Goal: Task Accomplishment & Management: Use online tool/utility

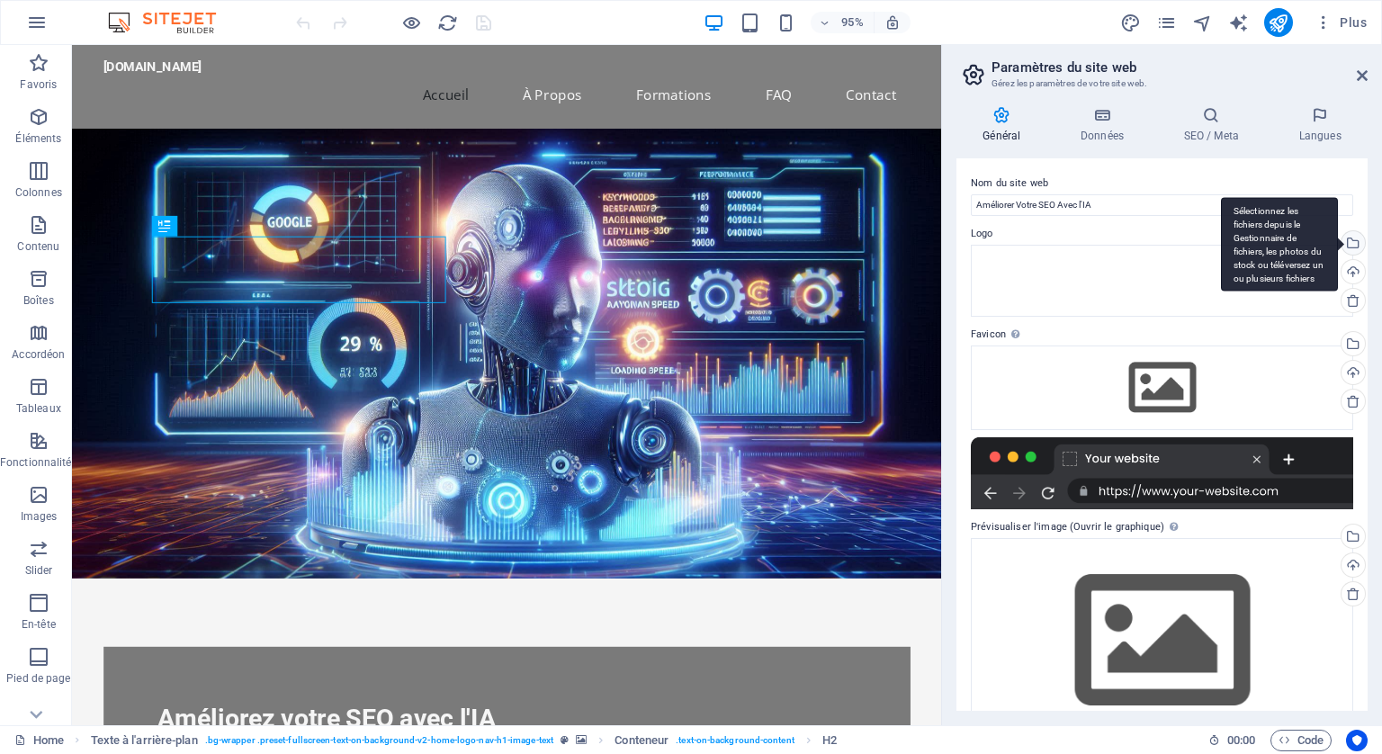
click at [1348, 240] on div "Sélectionnez les fichiers depuis le Gestionnaire de fichiers, les photos du sto…" at bounding box center [1351, 244] width 27 height 27
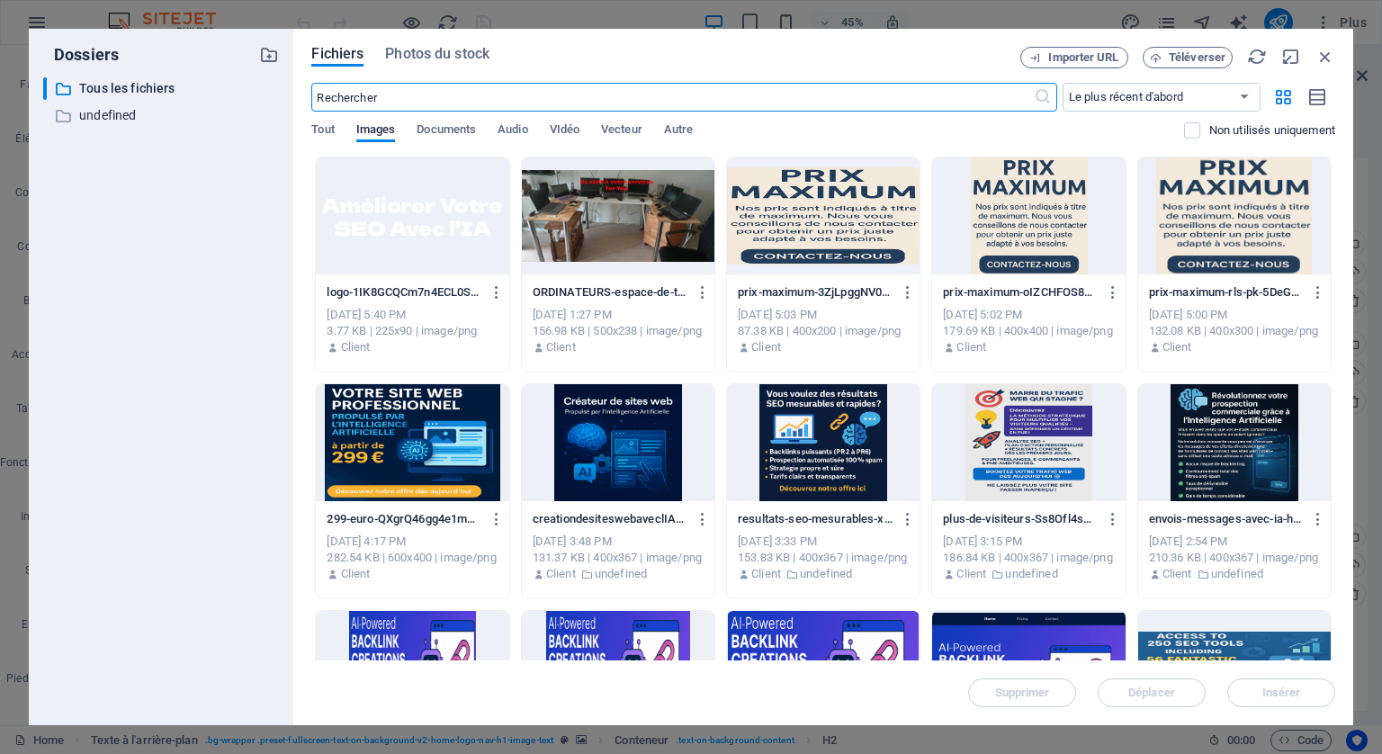
click at [420, 221] on div at bounding box center [412, 215] width 193 height 117
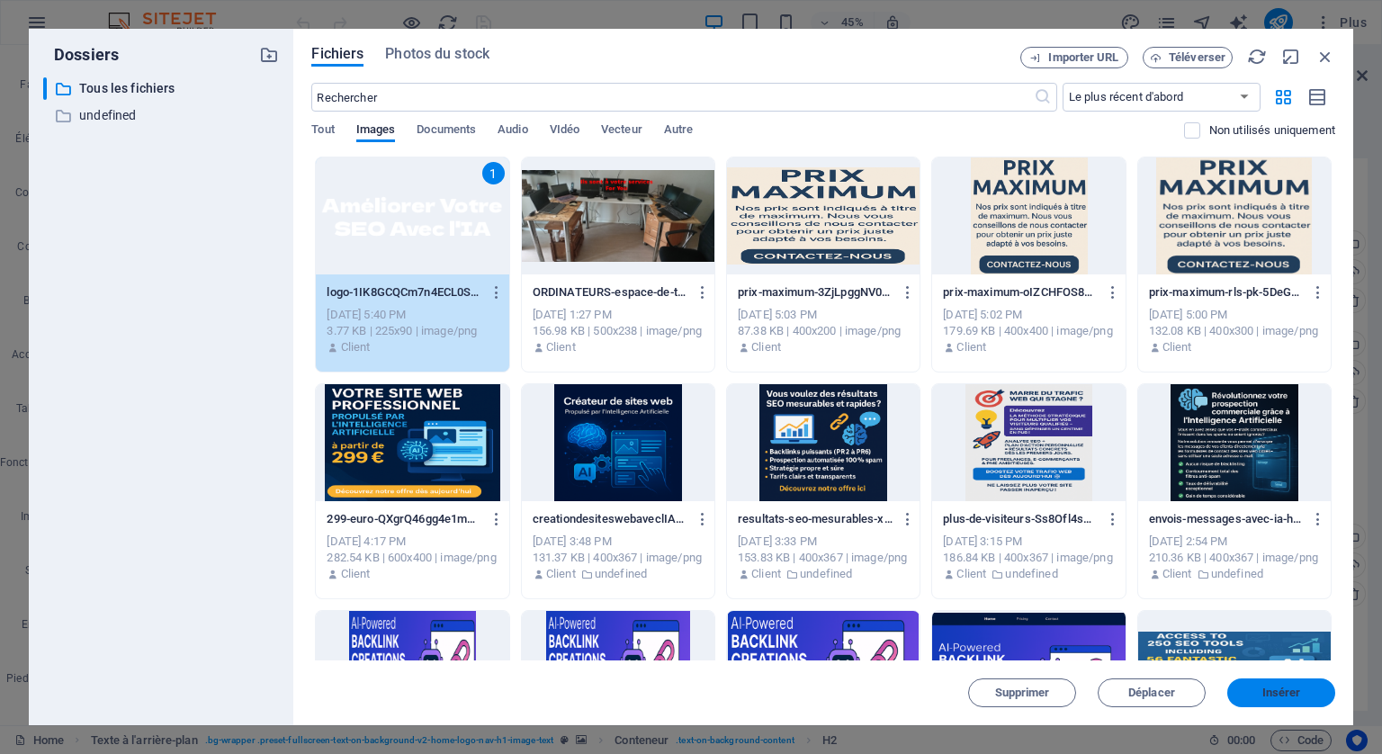
click at [1272, 687] on span "Insérer" at bounding box center [1281, 692] width 39 height 11
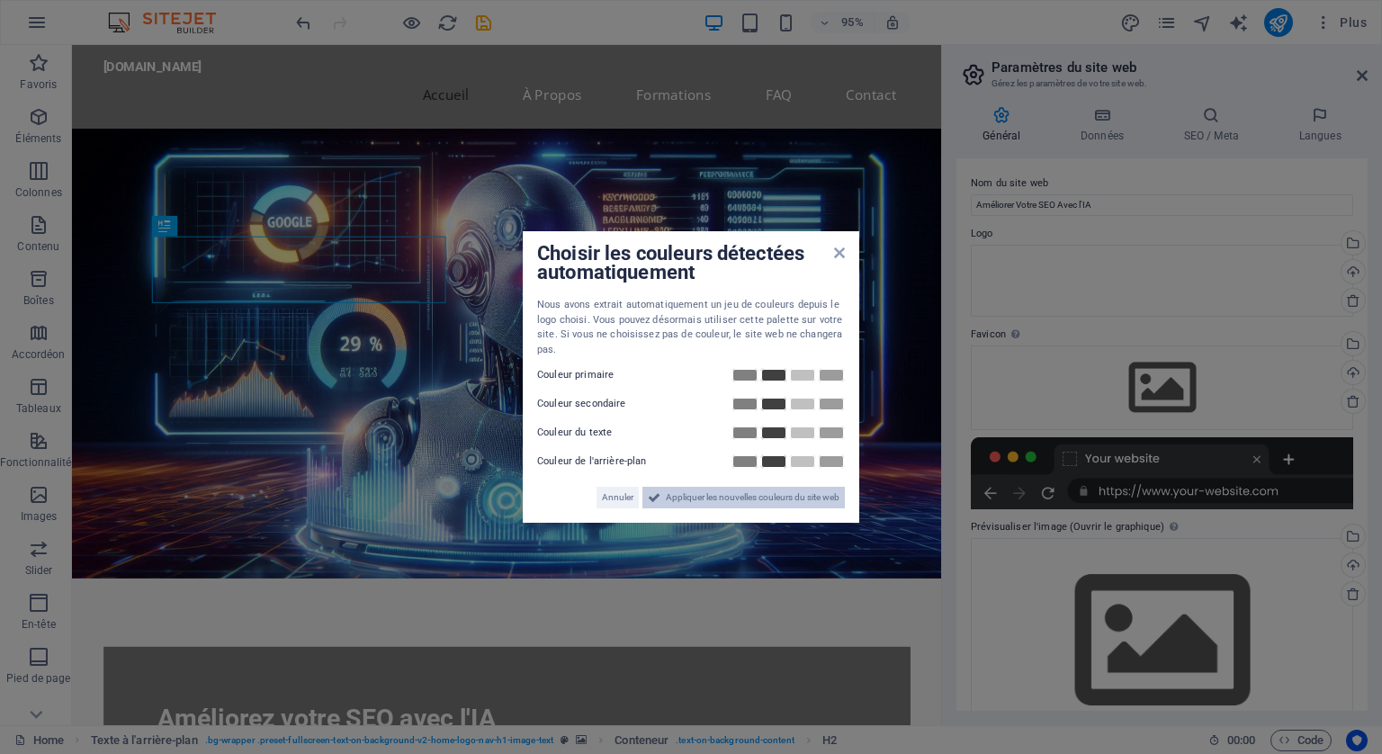
click at [781, 496] on span "Appliquer les nouvelles couleurs du site web" at bounding box center [753, 498] width 174 height 22
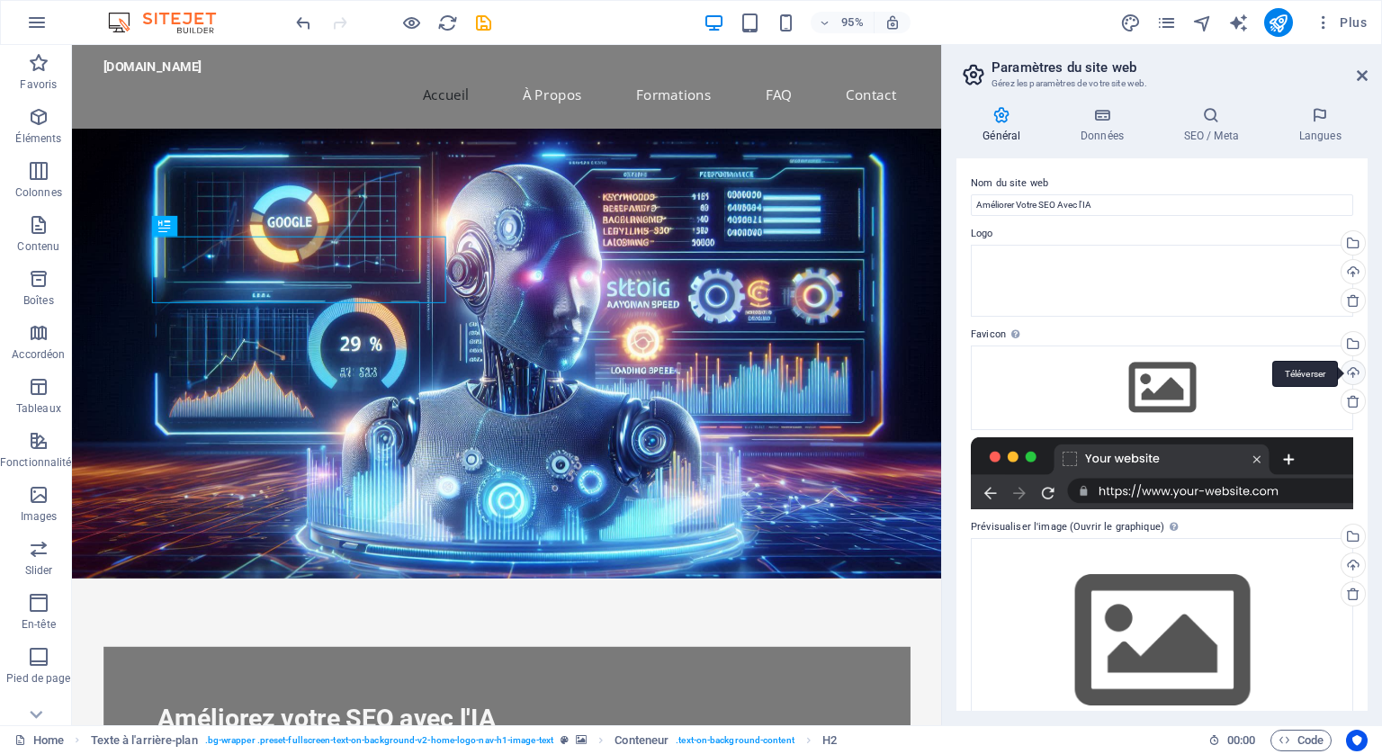
click at [1349, 368] on div "Téléverser" at bounding box center [1351, 374] width 27 height 27
click at [1349, 273] on div "Téléverser" at bounding box center [1351, 273] width 27 height 27
click at [1351, 367] on div "Téléverser" at bounding box center [1351, 374] width 27 height 27
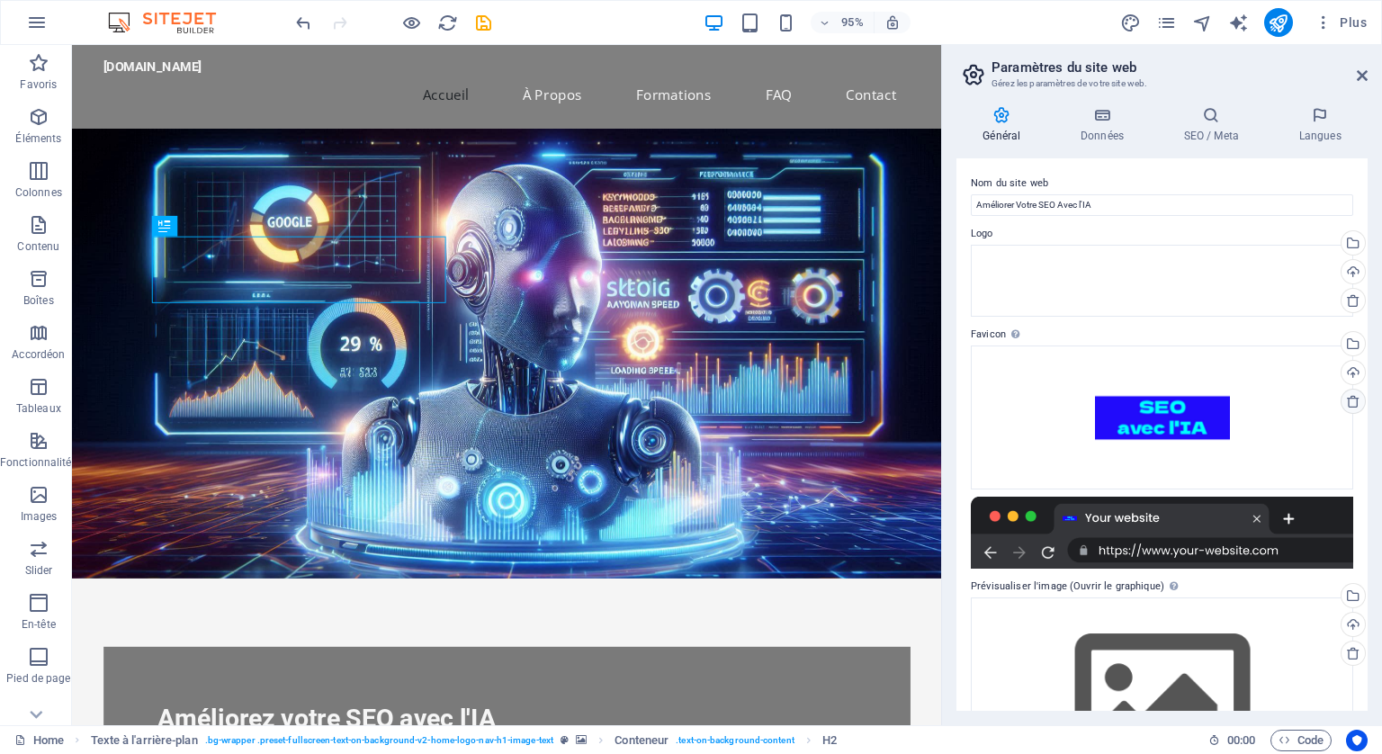
click at [1349, 400] on icon at bounding box center [1353, 401] width 14 height 14
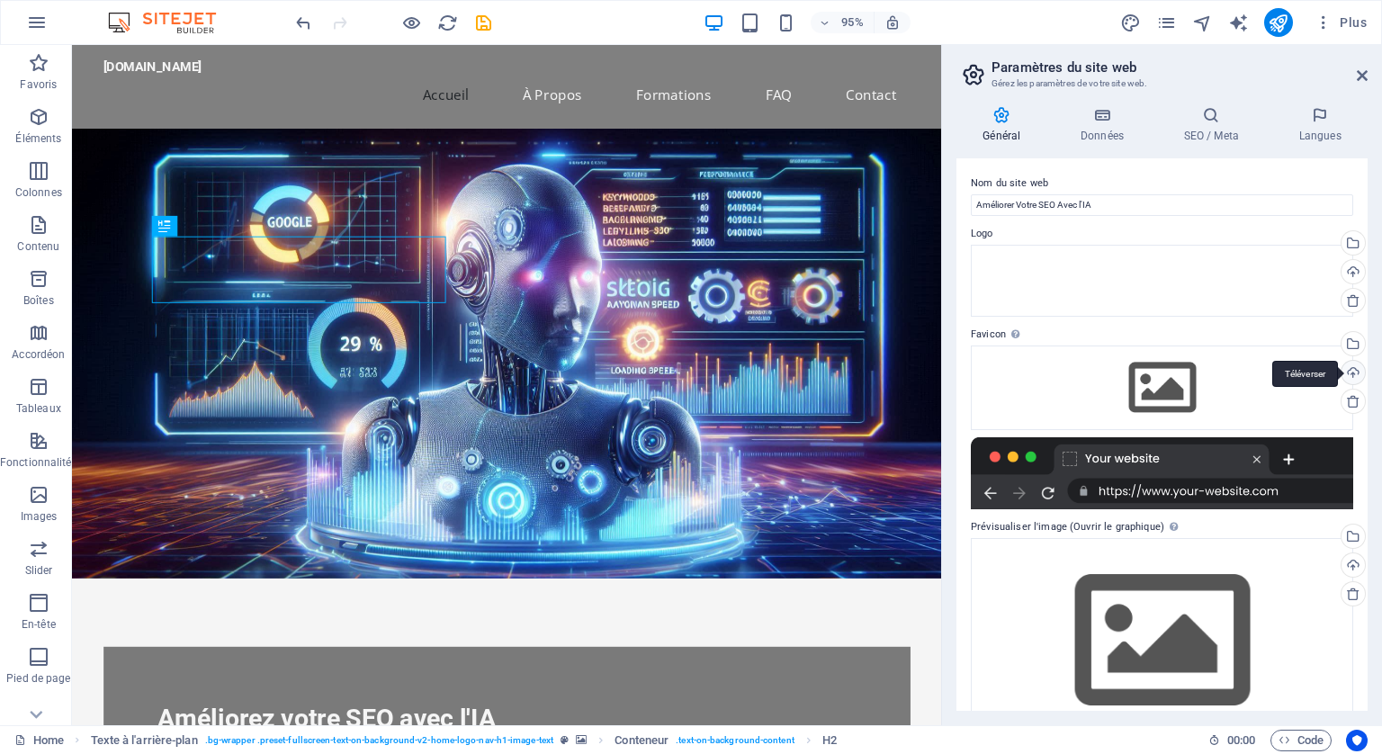
click at [1350, 367] on div "Téléverser" at bounding box center [1351, 374] width 27 height 27
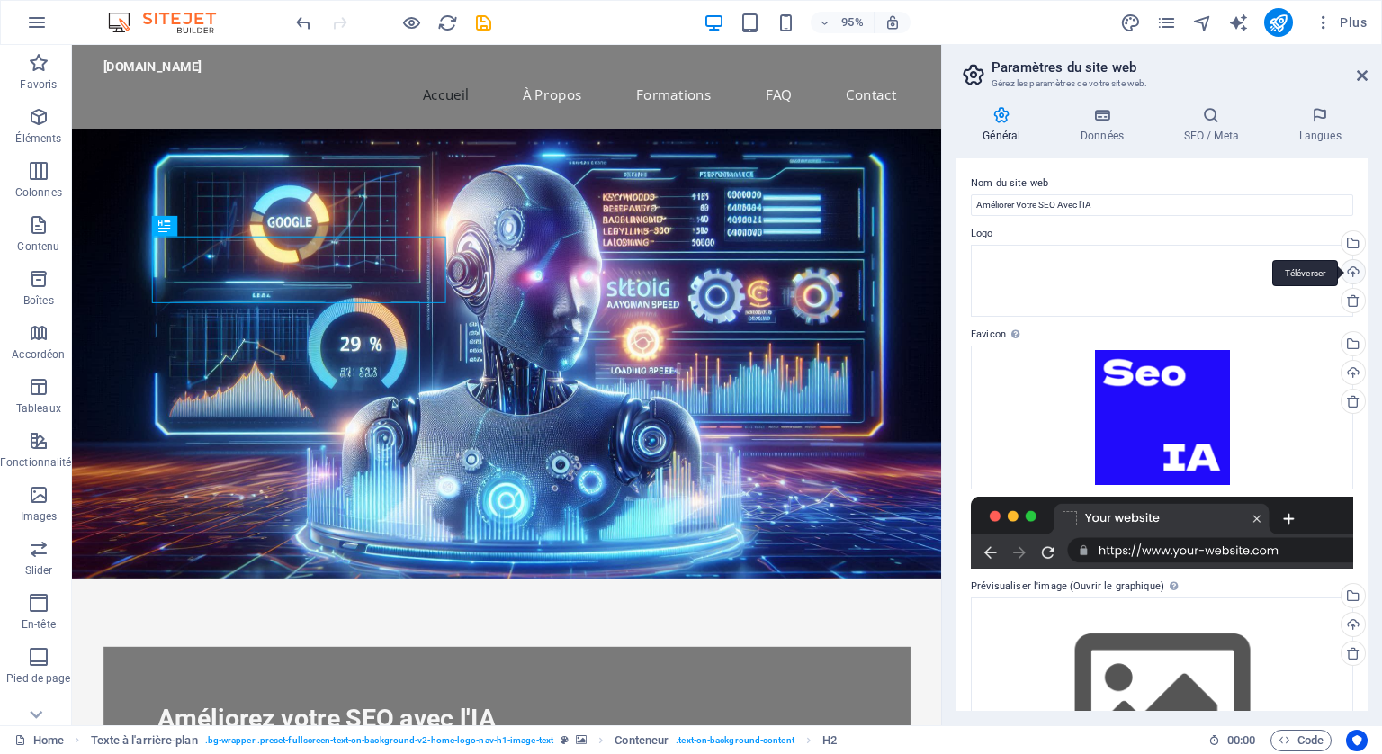
click at [1350, 265] on div "Téléverser" at bounding box center [1351, 273] width 27 height 27
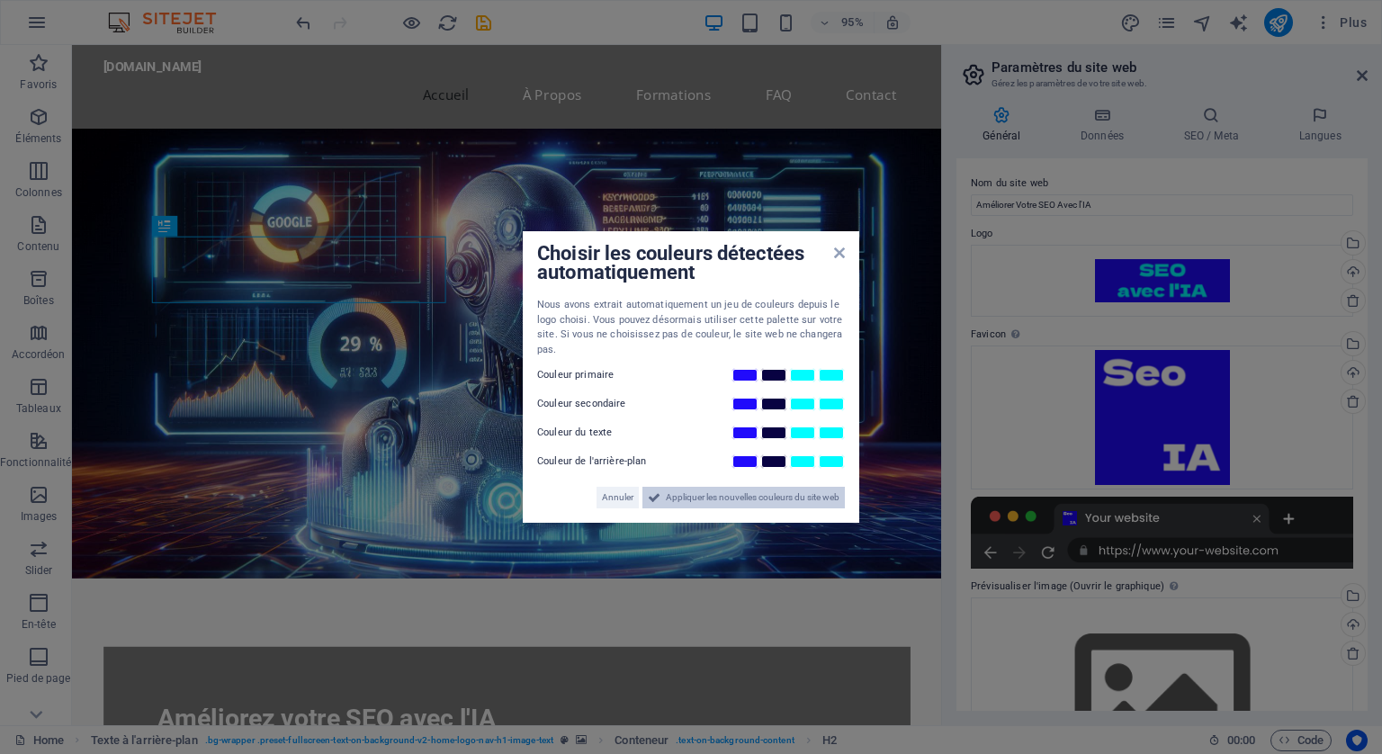
drag, startPoint x: 752, startPoint y: 494, endPoint x: 717, endPoint y: 472, distance: 41.2
click at [752, 494] on span "Appliquer les nouvelles couleurs du site web" at bounding box center [753, 498] width 174 height 22
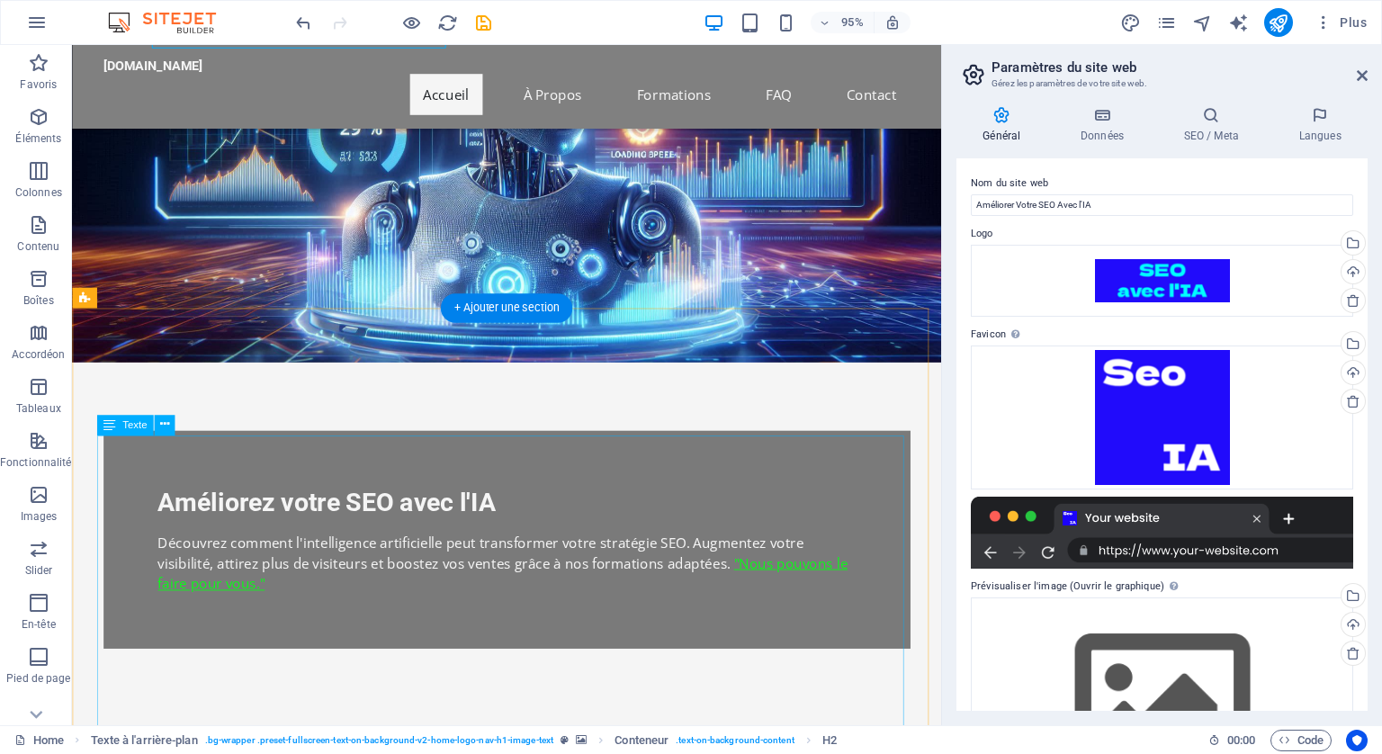
scroll to position [270, 0]
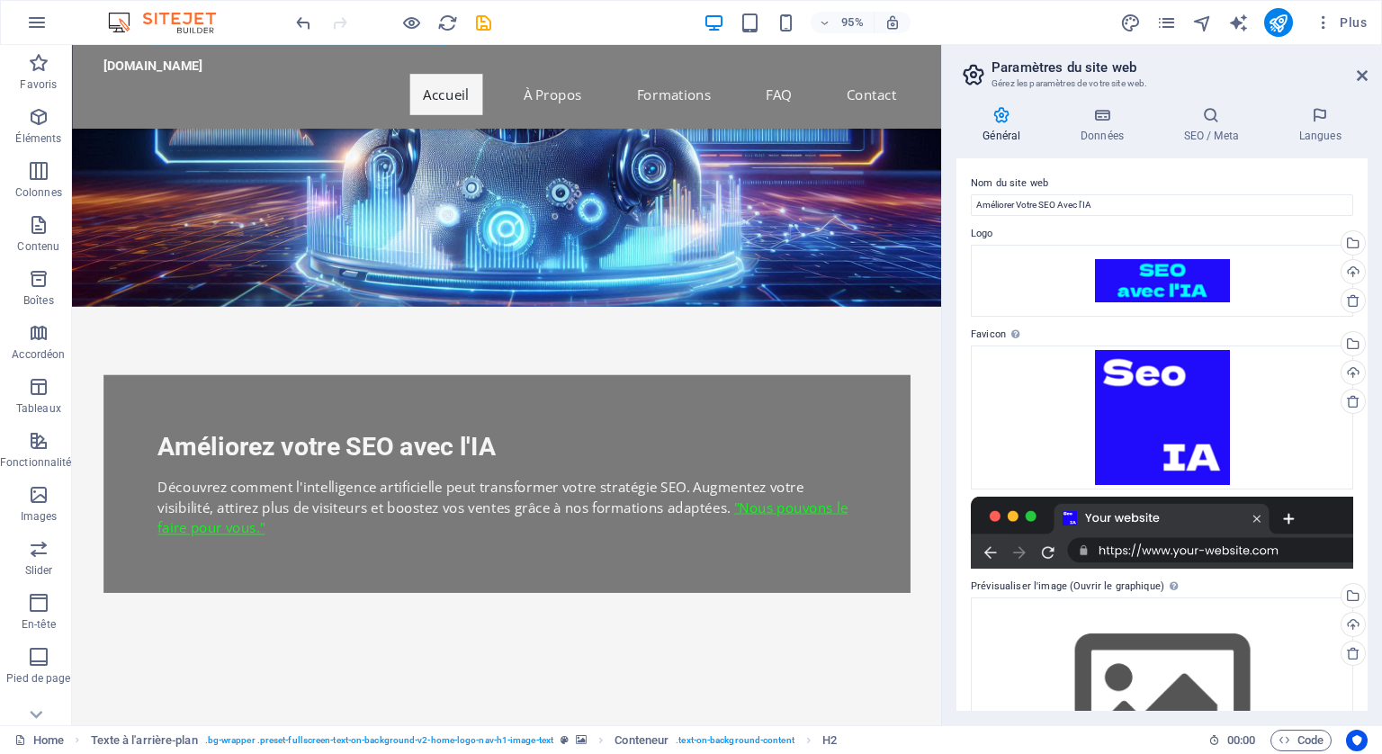
click at [1190, 547] on div at bounding box center [1162, 533] width 382 height 72
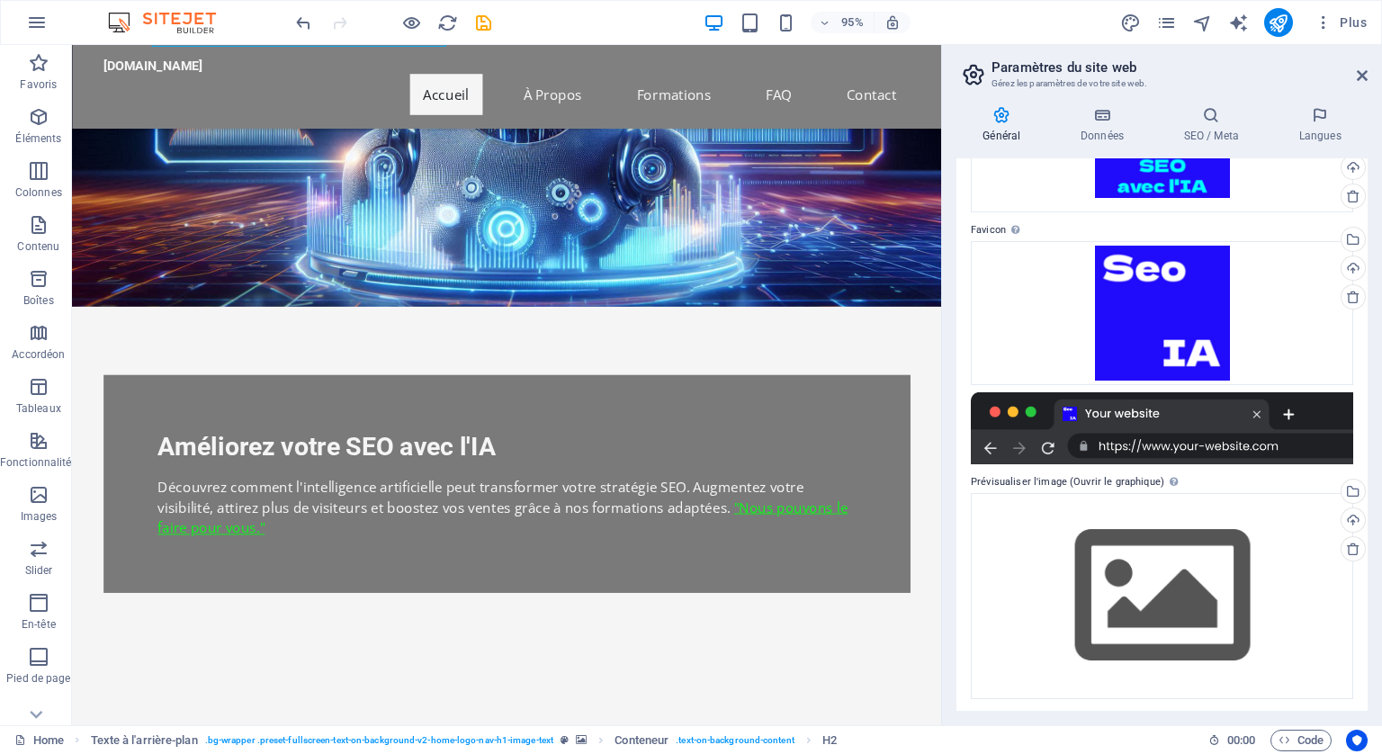
scroll to position [106, 0]
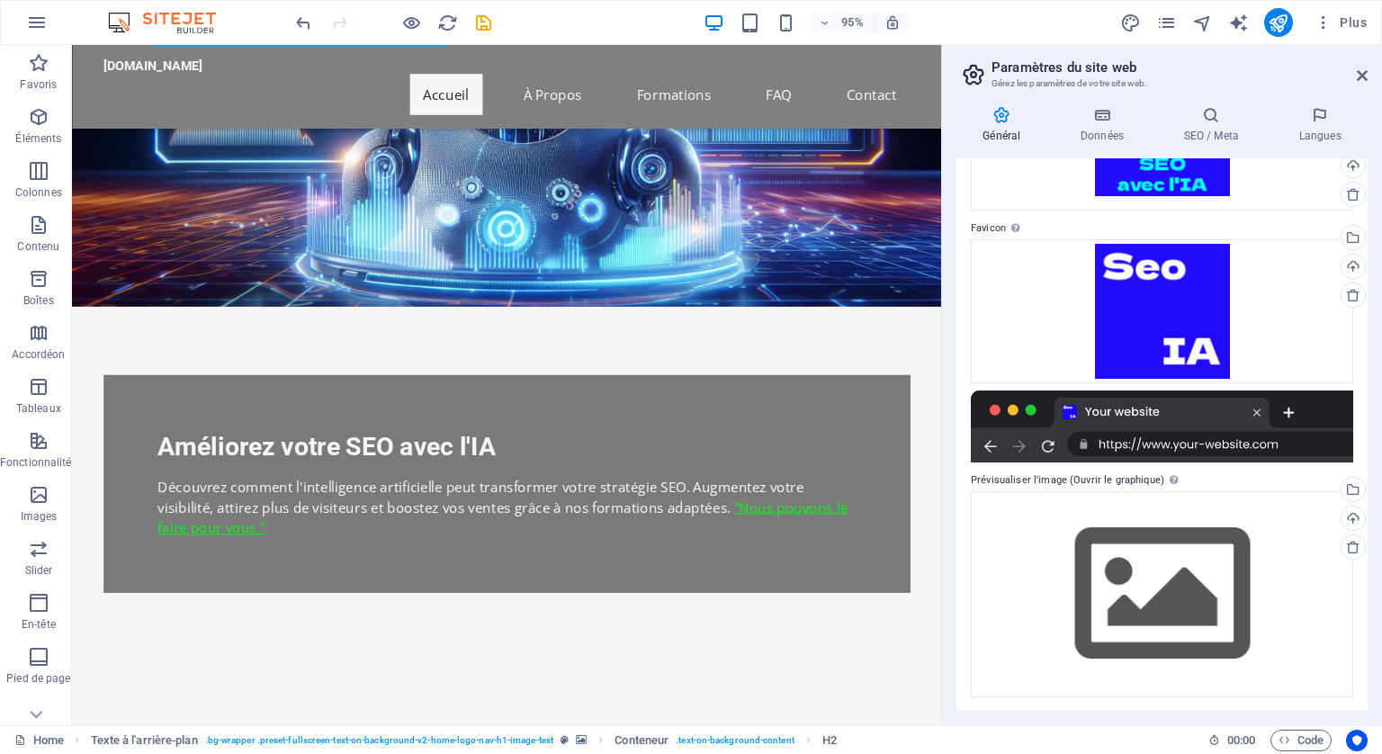
click at [1115, 412] on div at bounding box center [1162, 426] width 382 height 72
click at [1114, 412] on div at bounding box center [1162, 426] width 382 height 72
click at [1172, 447] on div at bounding box center [1162, 426] width 382 height 72
click at [1050, 445] on div at bounding box center [1162, 426] width 382 height 72
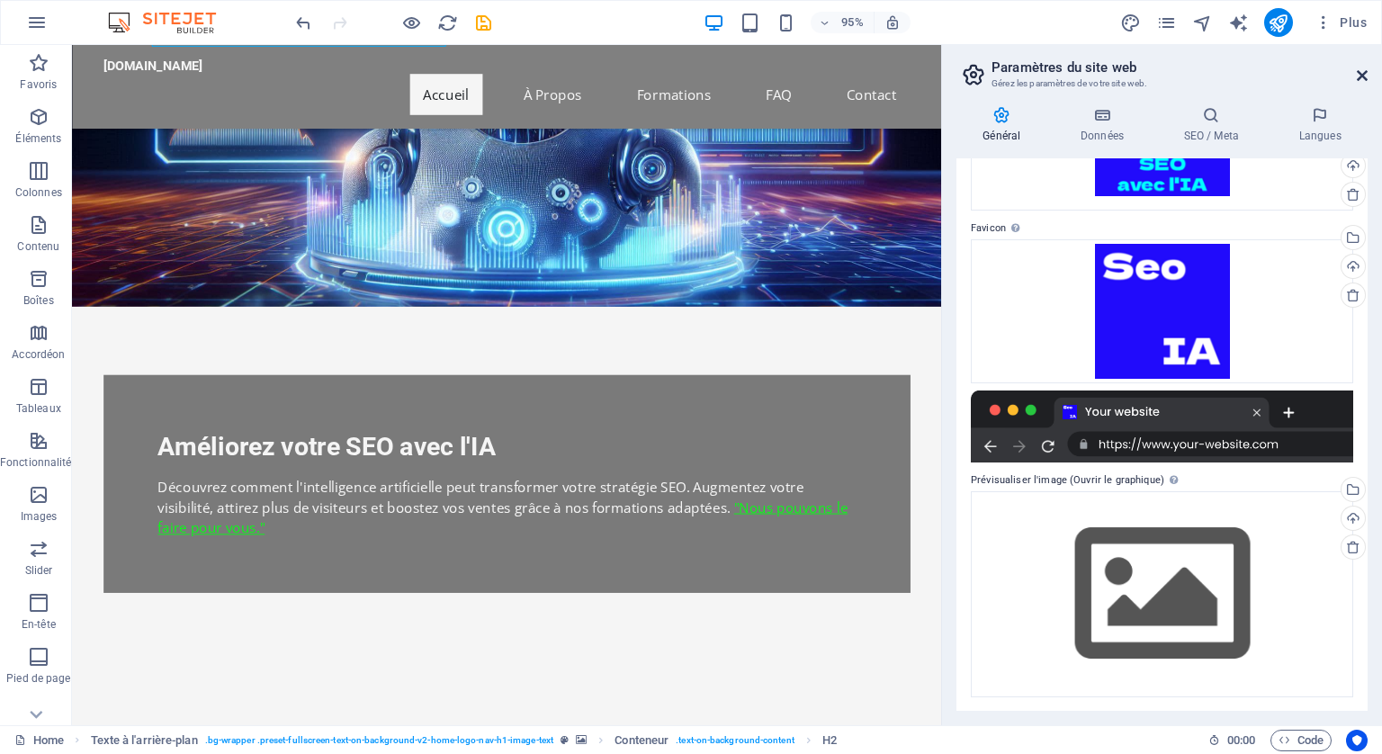
click at [1366, 68] on icon at bounding box center [1362, 75] width 11 height 14
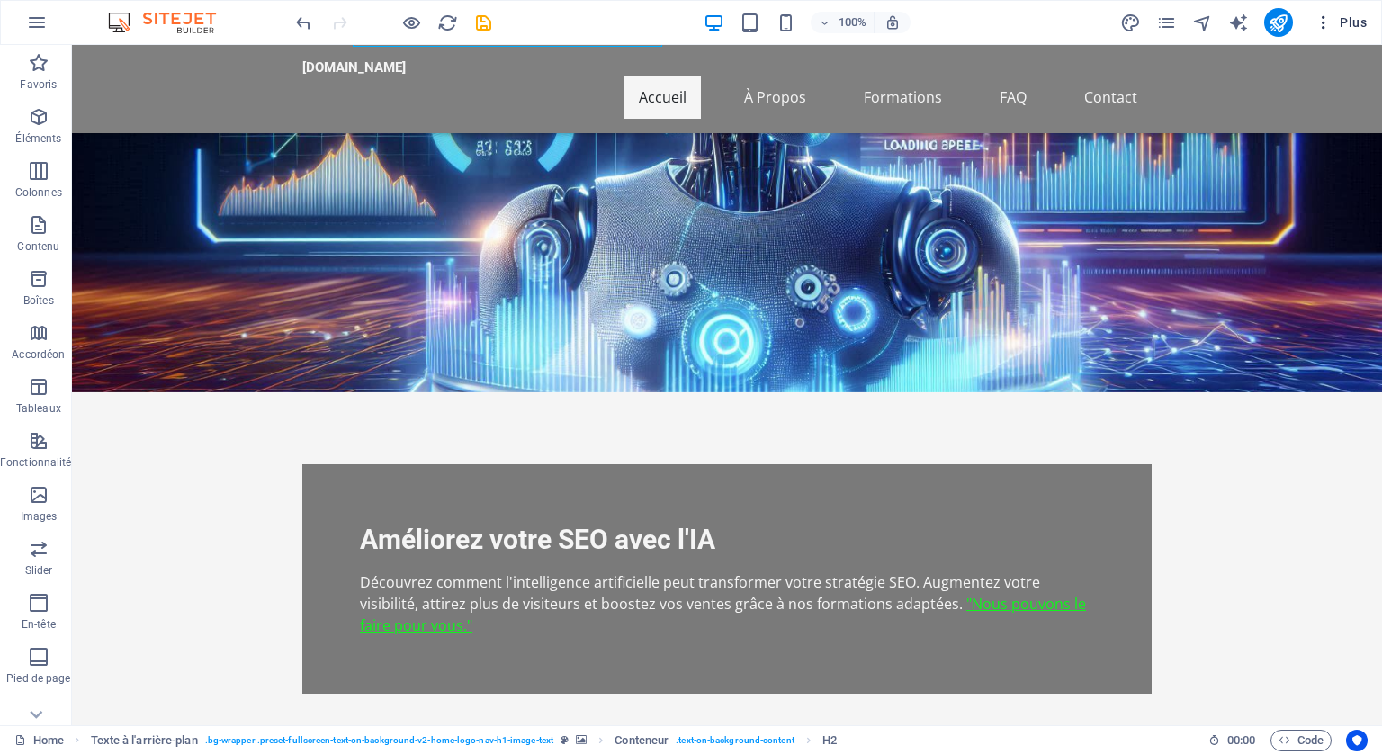
click at [1327, 17] on icon "button" at bounding box center [1323, 22] width 18 height 18
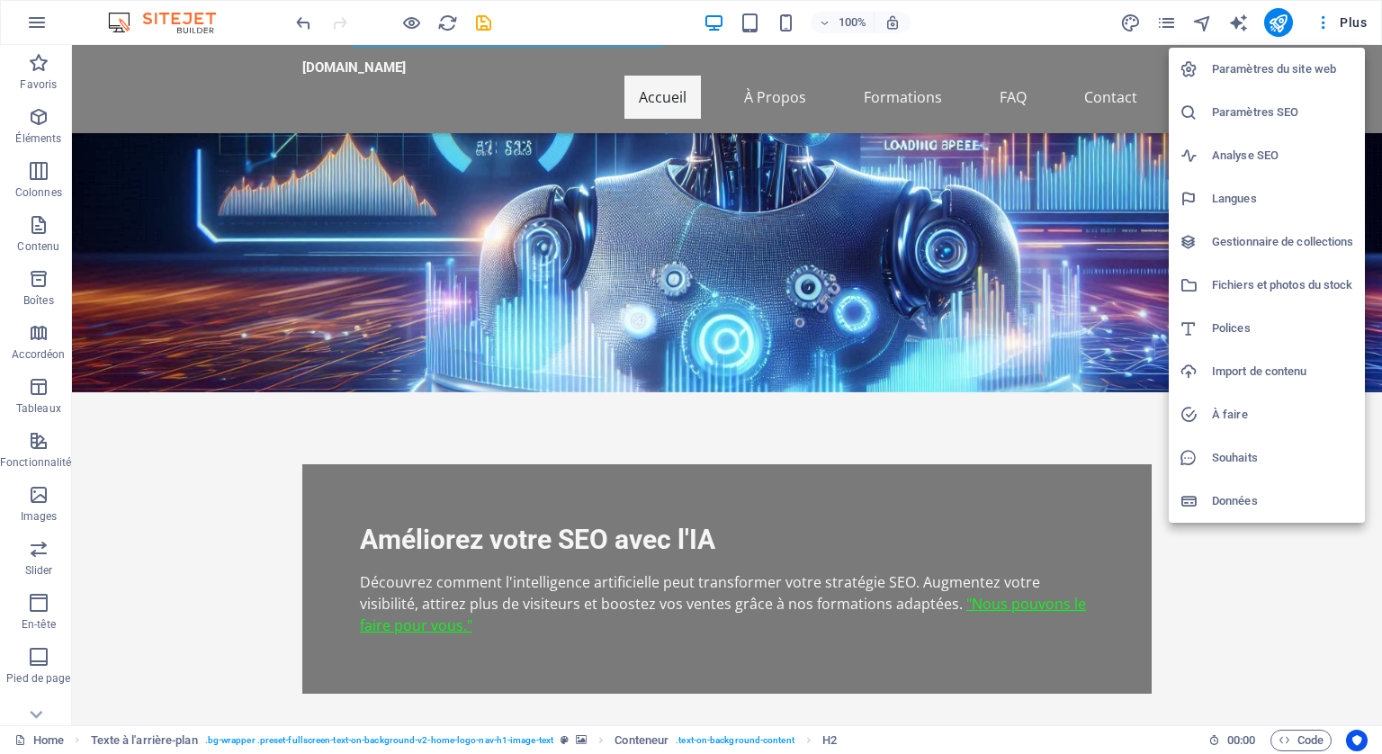
click at [1255, 65] on h6 "Paramètres du site web" at bounding box center [1283, 69] width 142 height 22
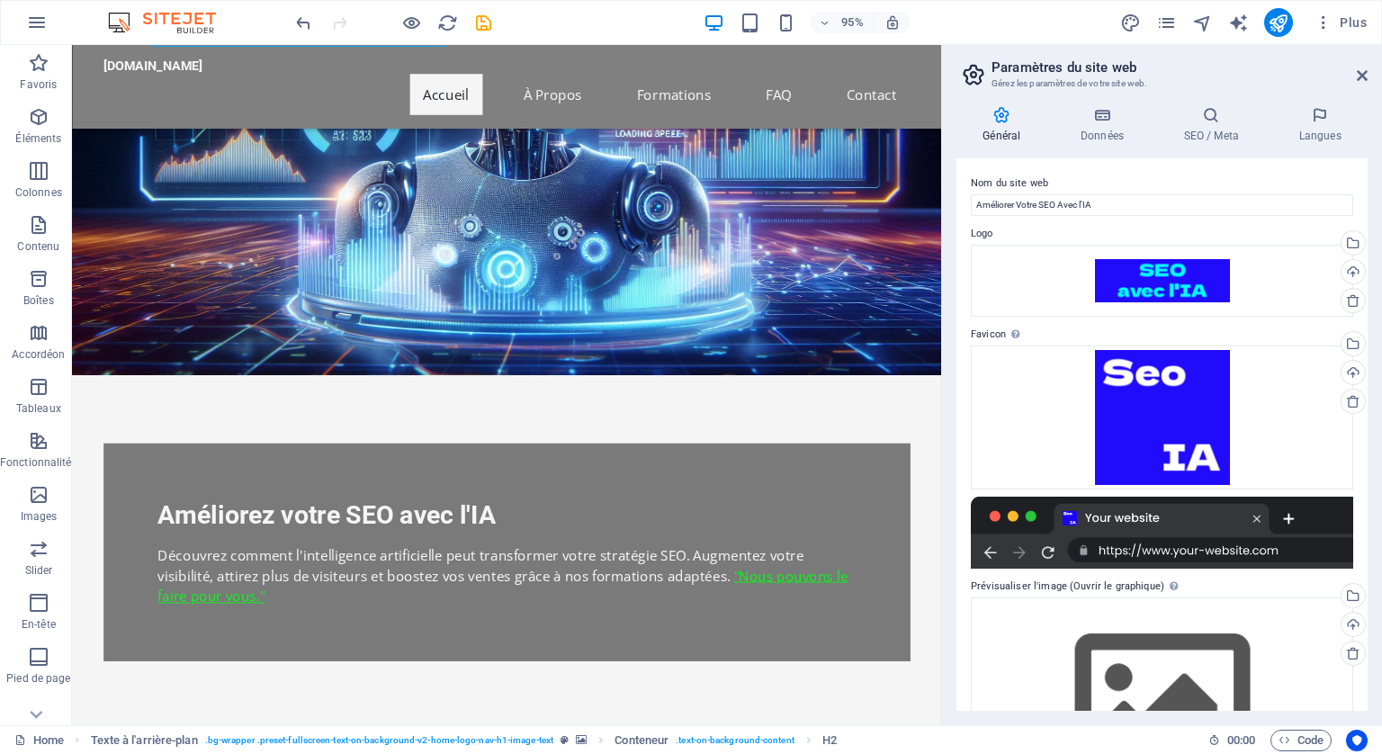
click at [1202, 546] on div at bounding box center [1162, 533] width 382 height 72
click at [1202, 545] on div at bounding box center [1162, 533] width 382 height 72
click at [1274, 20] on icon "publish" at bounding box center [1277, 23] width 21 height 21
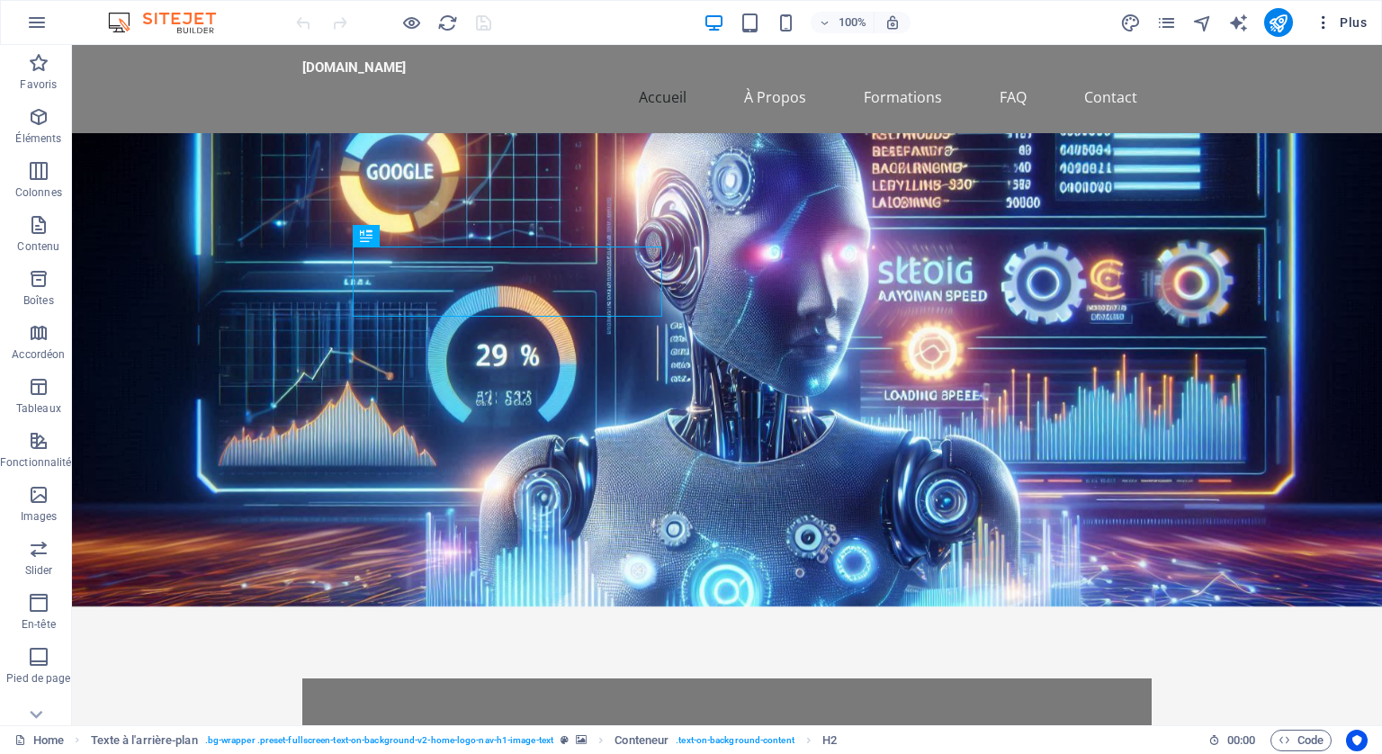
click at [1357, 21] on span "Plus" at bounding box center [1340, 22] width 52 height 18
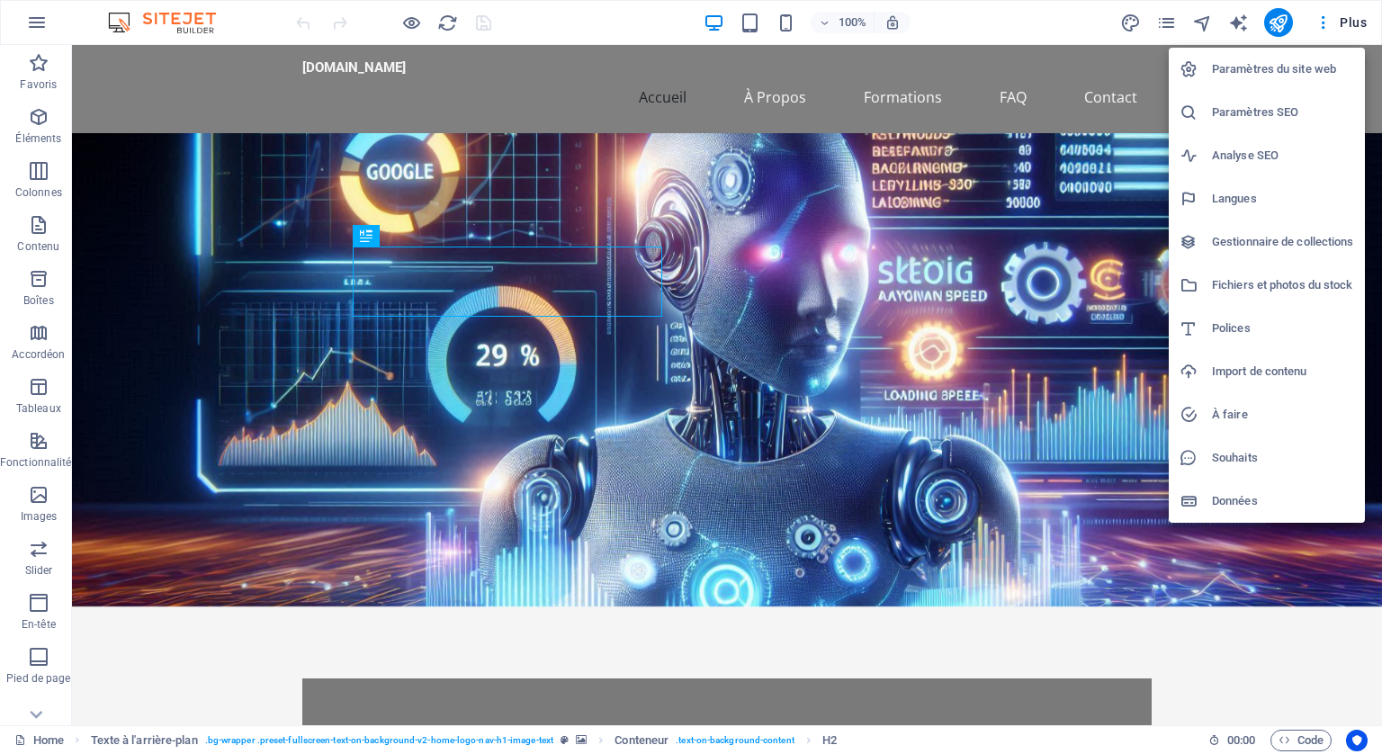
click at [1268, 63] on h6 "Paramètres du site web" at bounding box center [1283, 69] width 142 height 22
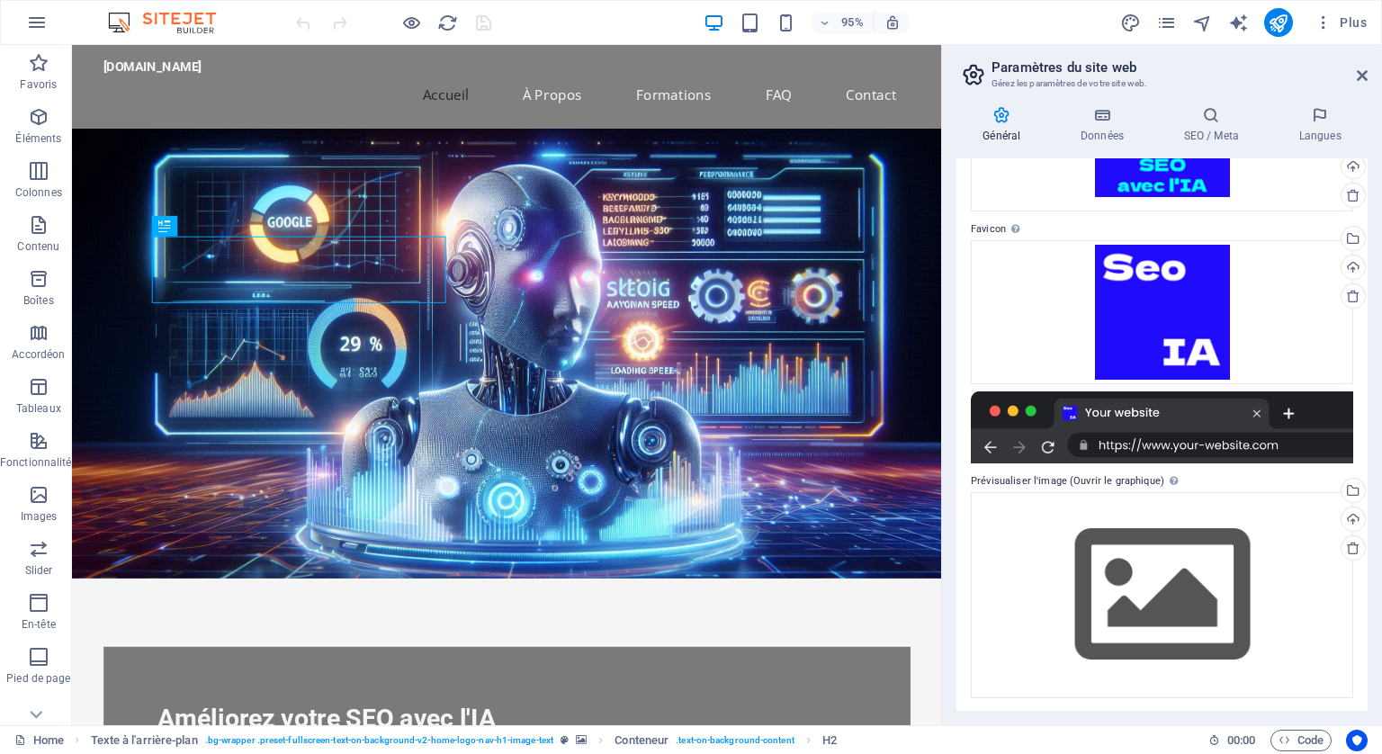
scroll to position [106, 0]
click at [1142, 408] on div at bounding box center [1162, 426] width 382 height 72
drag, startPoint x: 1257, startPoint y: 415, endPoint x: 1282, endPoint y: 408, distance: 26.2
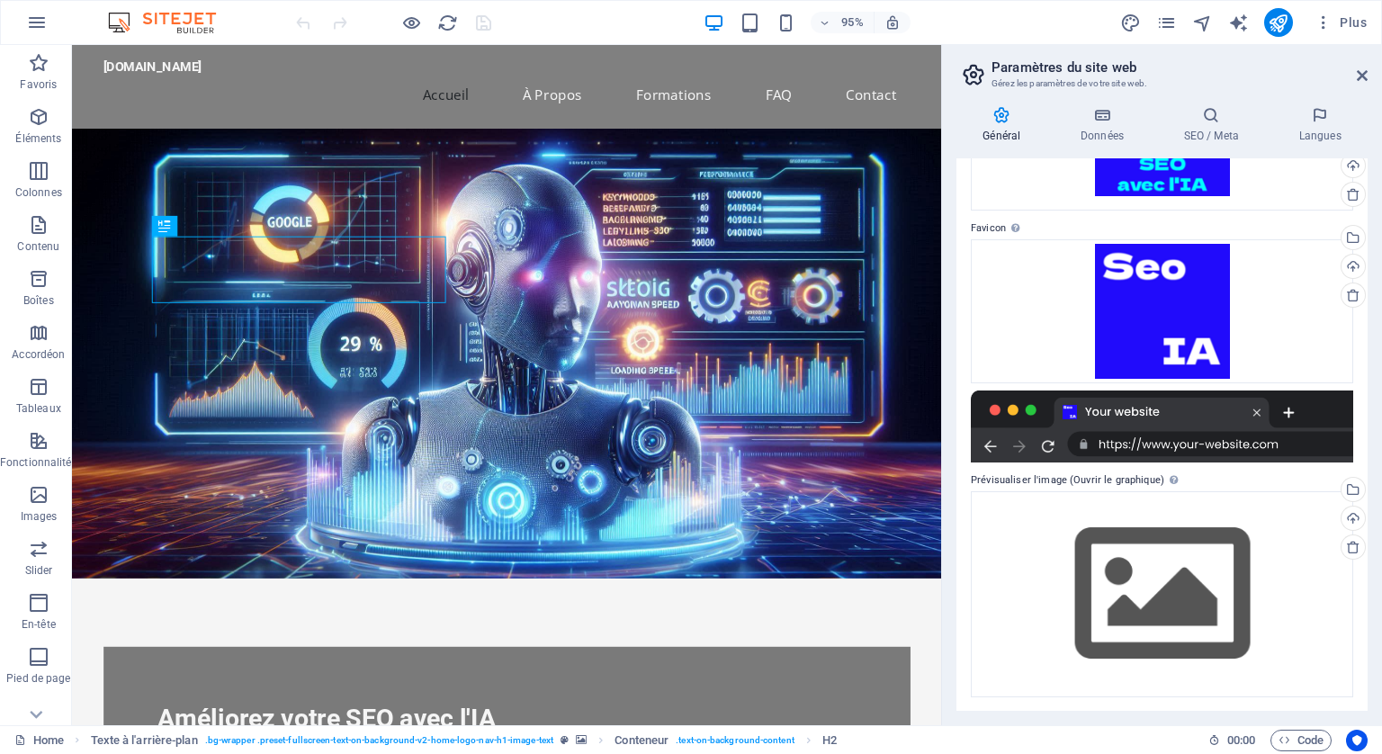
click at [1256, 414] on div at bounding box center [1162, 426] width 382 height 72
click at [1285, 406] on div at bounding box center [1162, 426] width 382 height 72
click at [1244, 438] on div at bounding box center [1162, 426] width 382 height 72
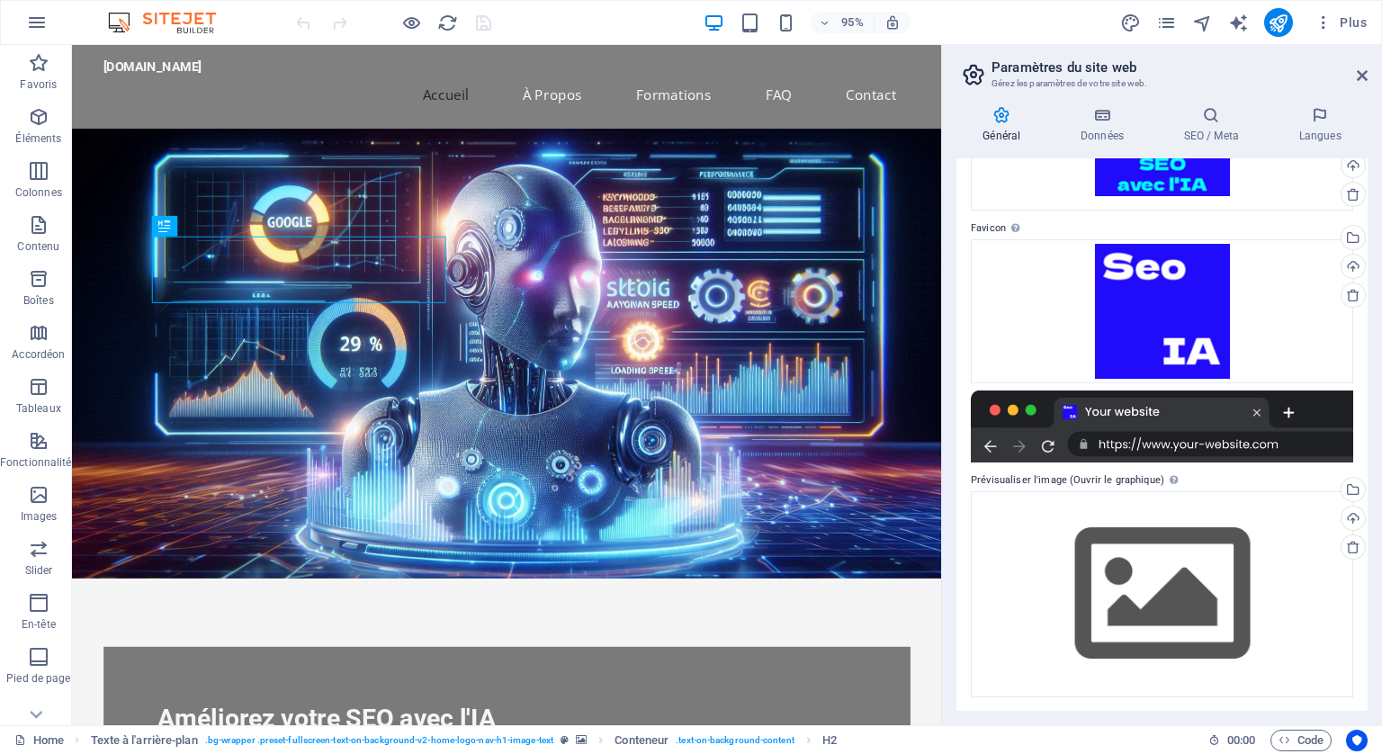
click at [1244, 438] on div at bounding box center [1162, 426] width 382 height 72
click at [1050, 449] on div at bounding box center [1162, 426] width 382 height 72
click at [1050, 446] on div at bounding box center [1162, 426] width 382 height 72
click at [989, 449] on div at bounding box center [1162, 426] width 382 height 72
click at [987, 449] on div at bounding box center [1162, 426] width 382 height 72
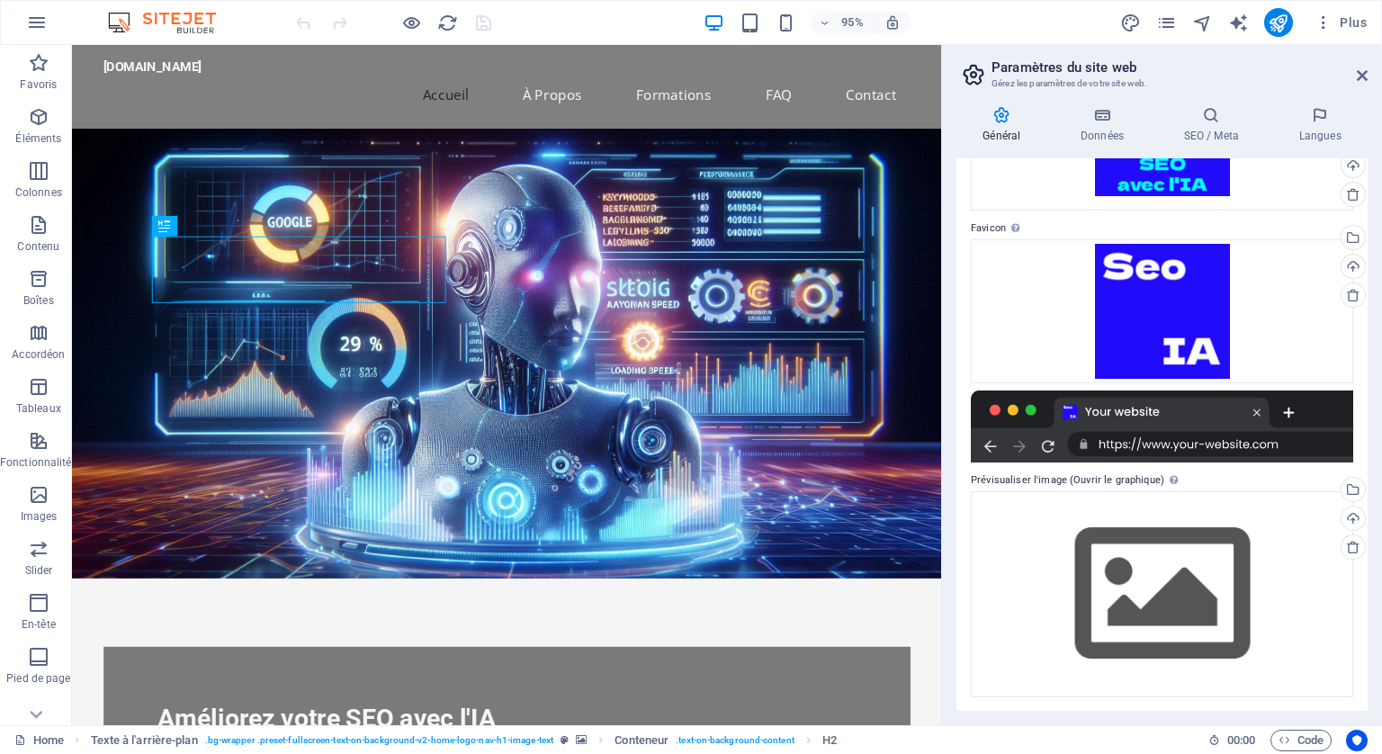
click at [998, 406] on div at bounding box center [1162, 426] width 382 height 72
click at [1120, 478] on label "Prévisualiser l'image (Ouvrir le graphique) Cette image sera affichée lorsque l…" at bounding box center [1162, 481] width 382 height 22
click at [1353, 519] on div "Téléverser" at bounding box center [1351, 519] width 27 height 27
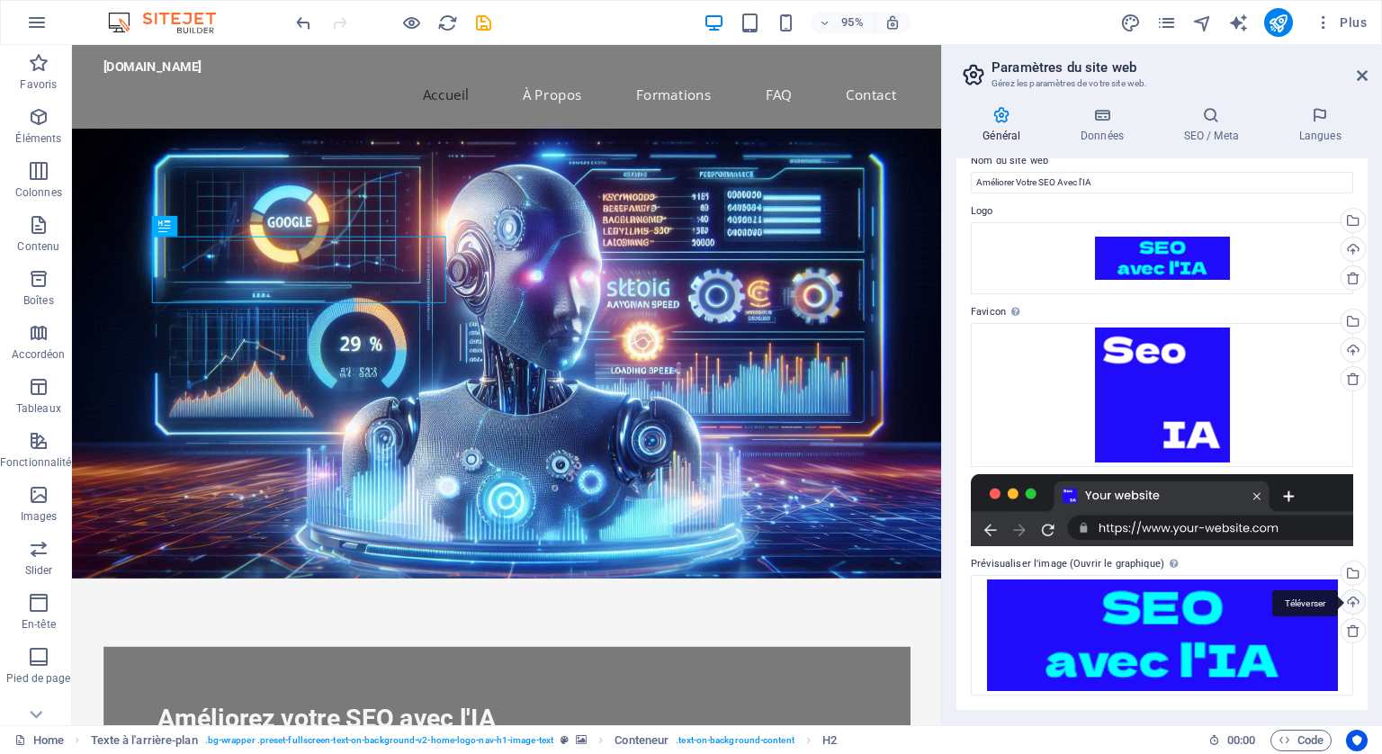
scroll to position [22, 0]
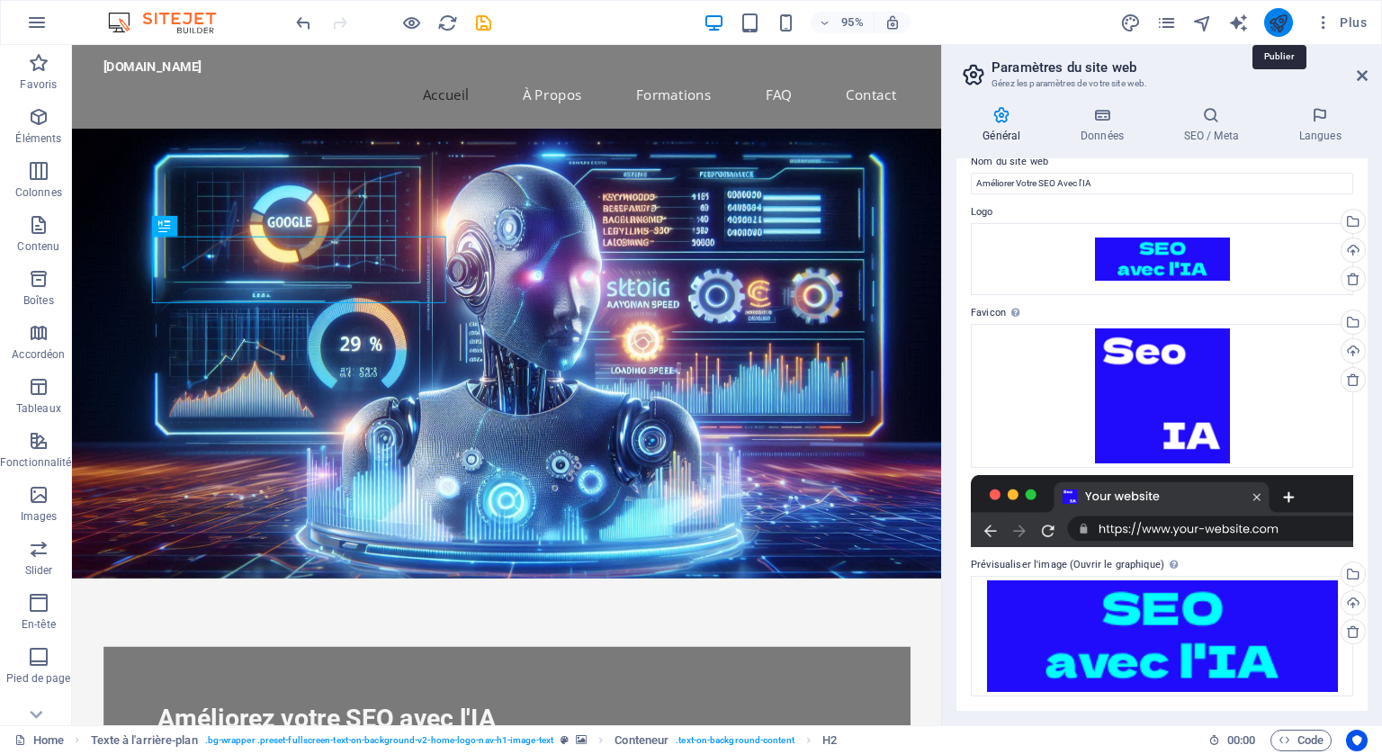
click at [1286, 21] on icon "publish" at bounding box center [1277, 23] width 21 height 21
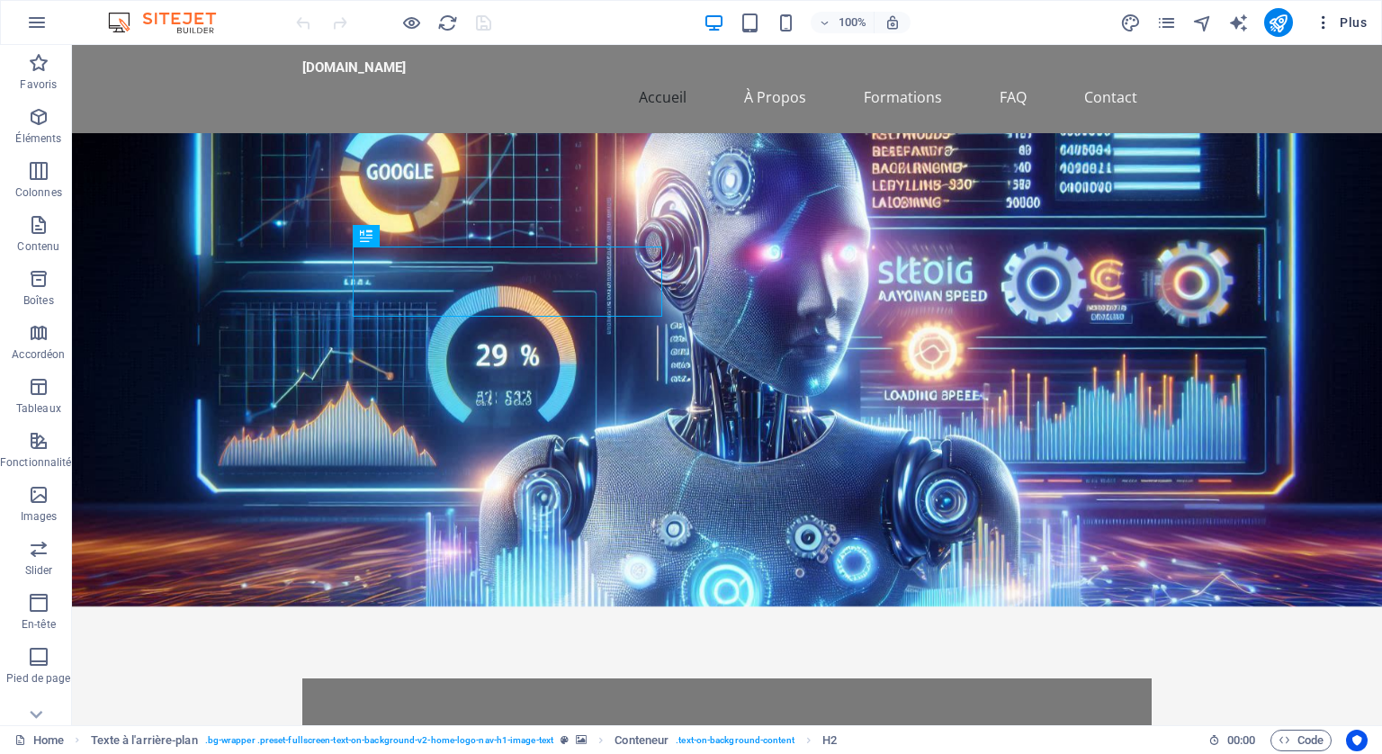
click at [1353, 20] on span "Plus" at bounding box center [1340, 22] width 52 height 18
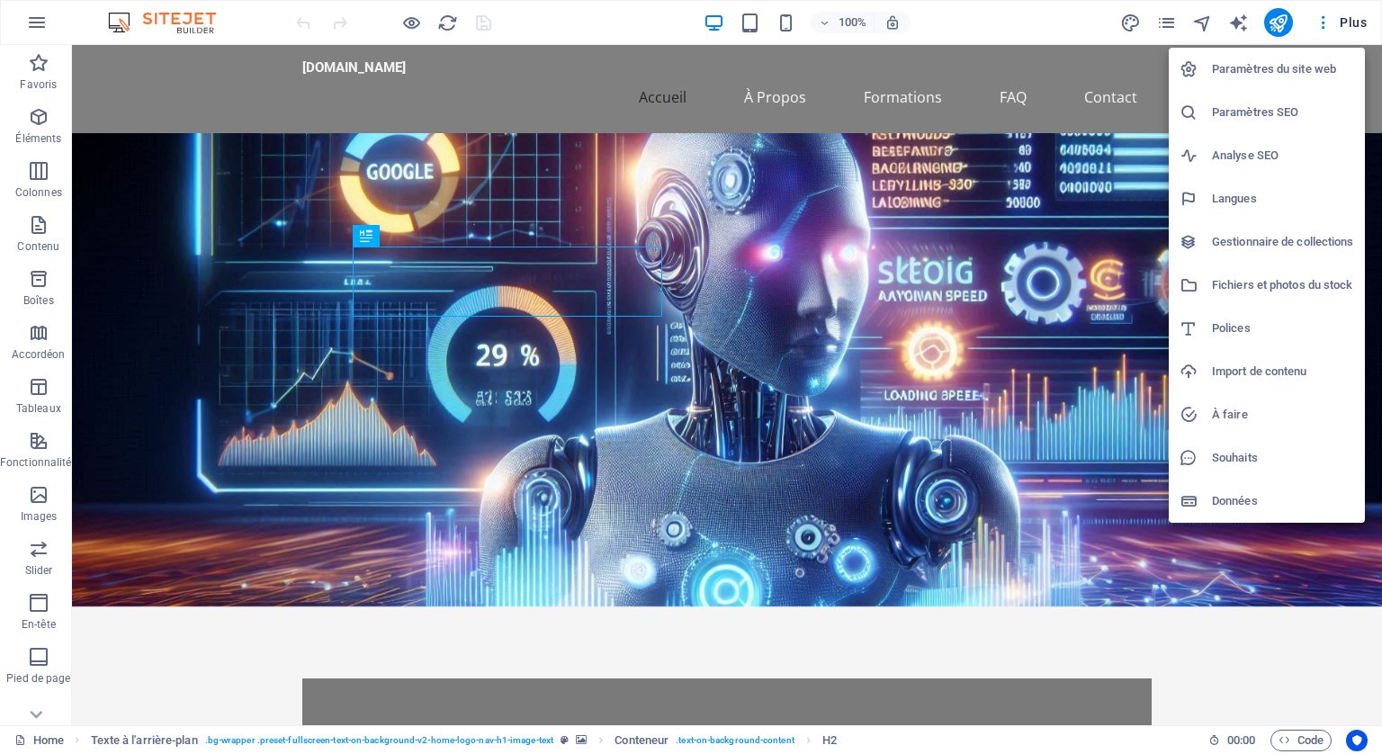
click at [1250, 65] on h6 "Paramètres du site web" at bounding box center [1283, 69] width 142 height 22
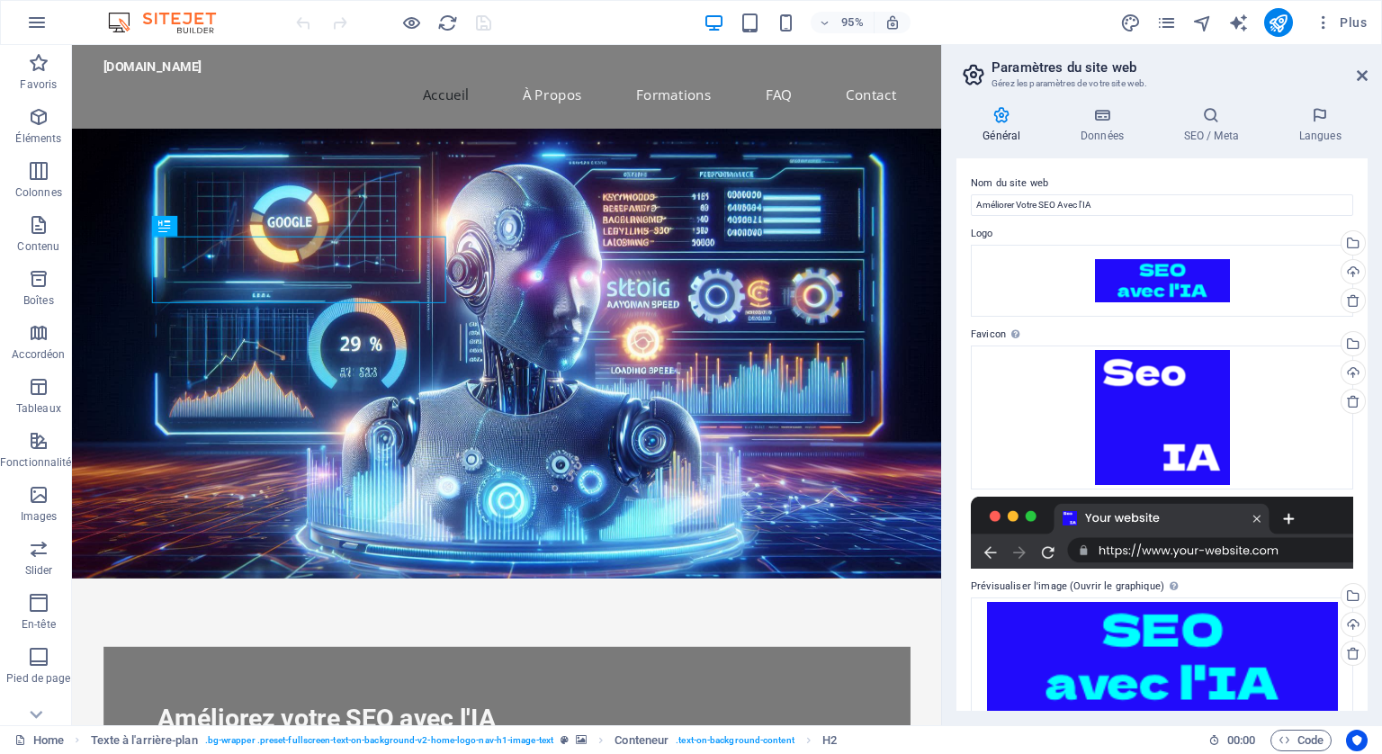
click at [1186, 548] on div at bounding box center [1162, 533] width 382 height 72
click at [1186, 549] on div at bounding box center [1162, 533] width 382 height 72
click at [1119, 517] on div at bounding box center [1162, 533] width 382 height 72
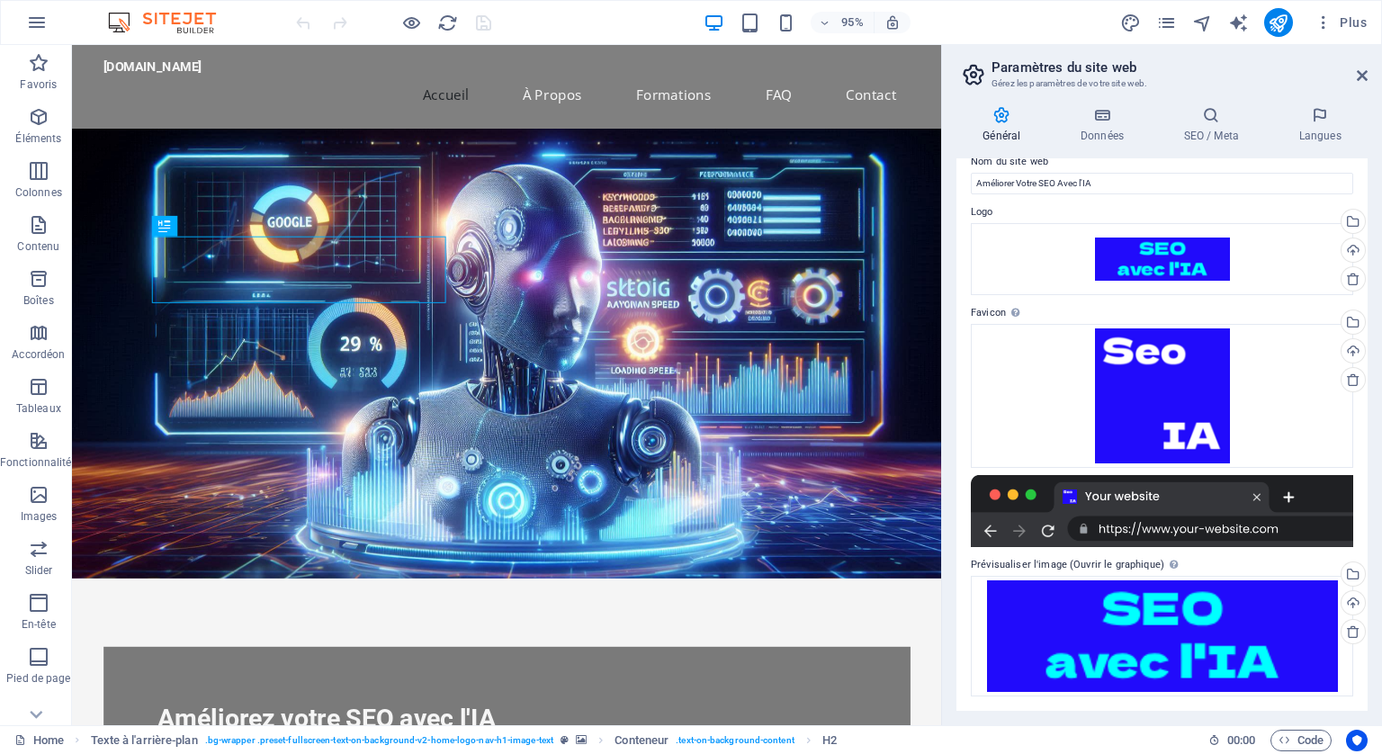
click at [1256, 498] on div at bounding box center [1162, 511] width 382 height 72
click at [1290, 493] on div at bounding box center [1162, 511] width 382 height 72
click at [1073, 495] on div at bounding box center [1162, 511] width 382 height 72
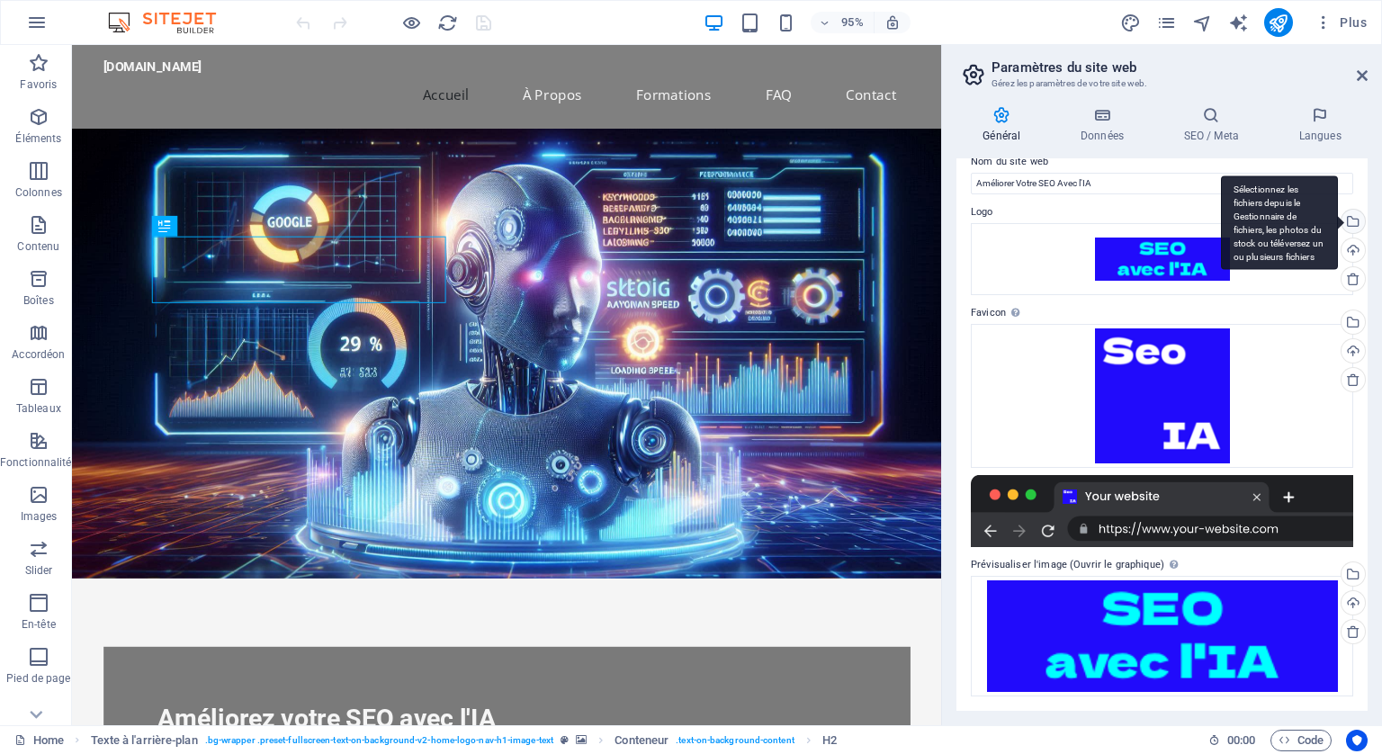
click at [1348, 219] on div "Sélectionnez les fichiers depuis le Gestionnaire de fichiers, les photos du sto…" at bounding box center [1351, 223] width 27 height 27
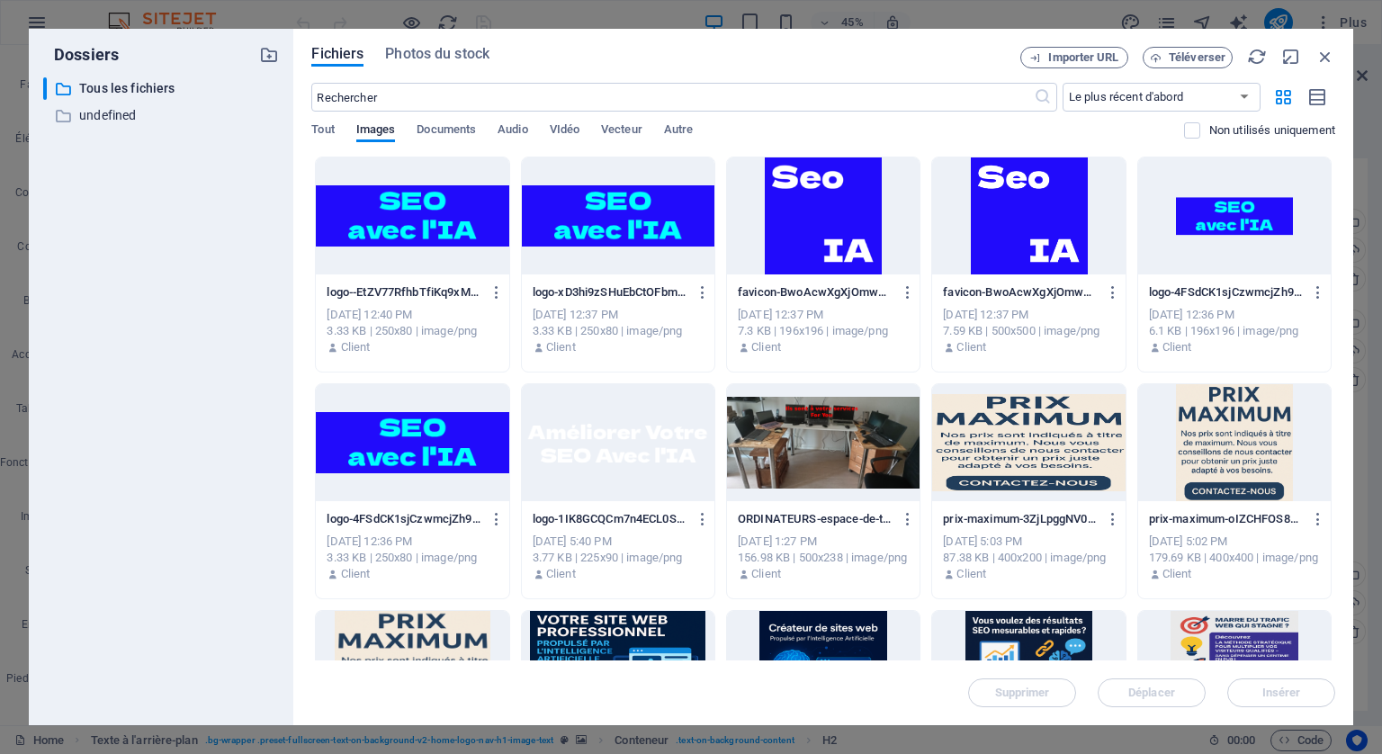
click at [382, 205] on div at bounding box center [412, 215] width 193 height 117
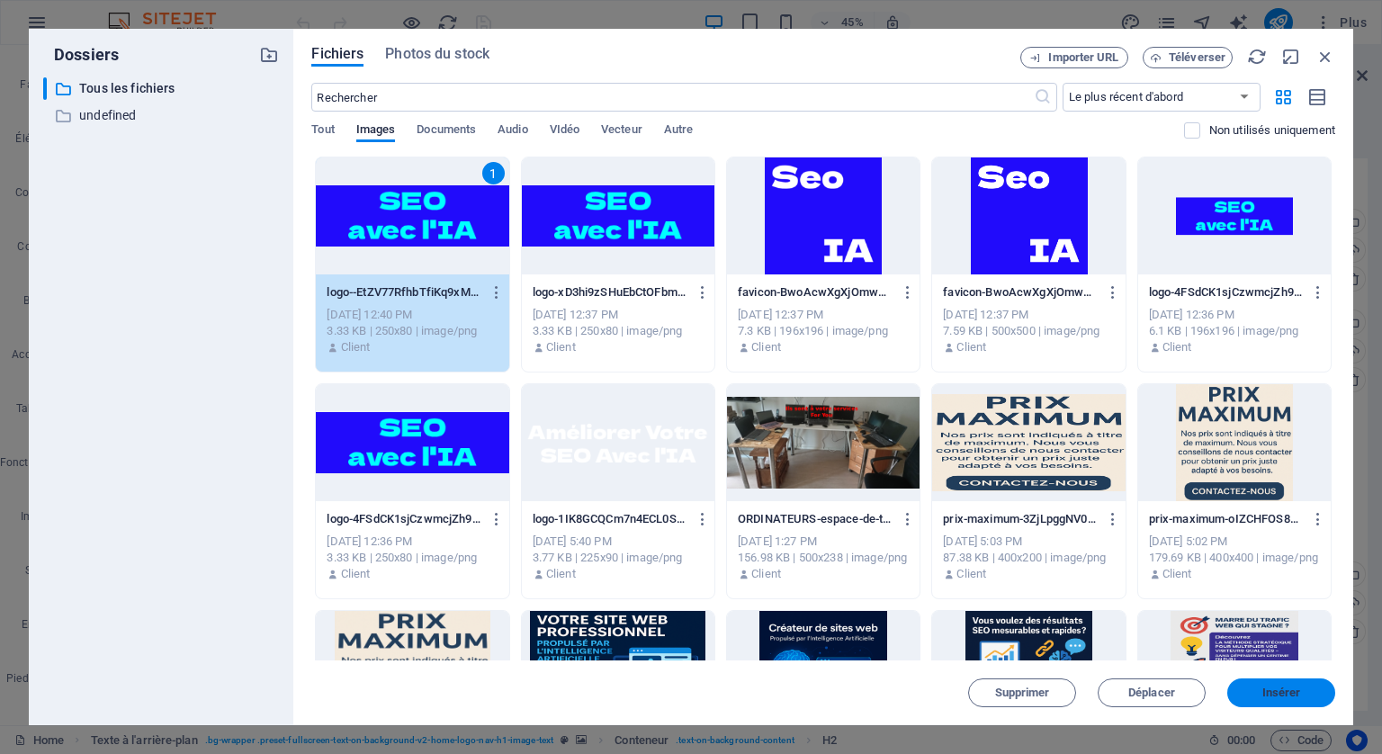
click at [1291, 687] on span "Insérer" at bounding box center [1281, 692] width 39 height 11
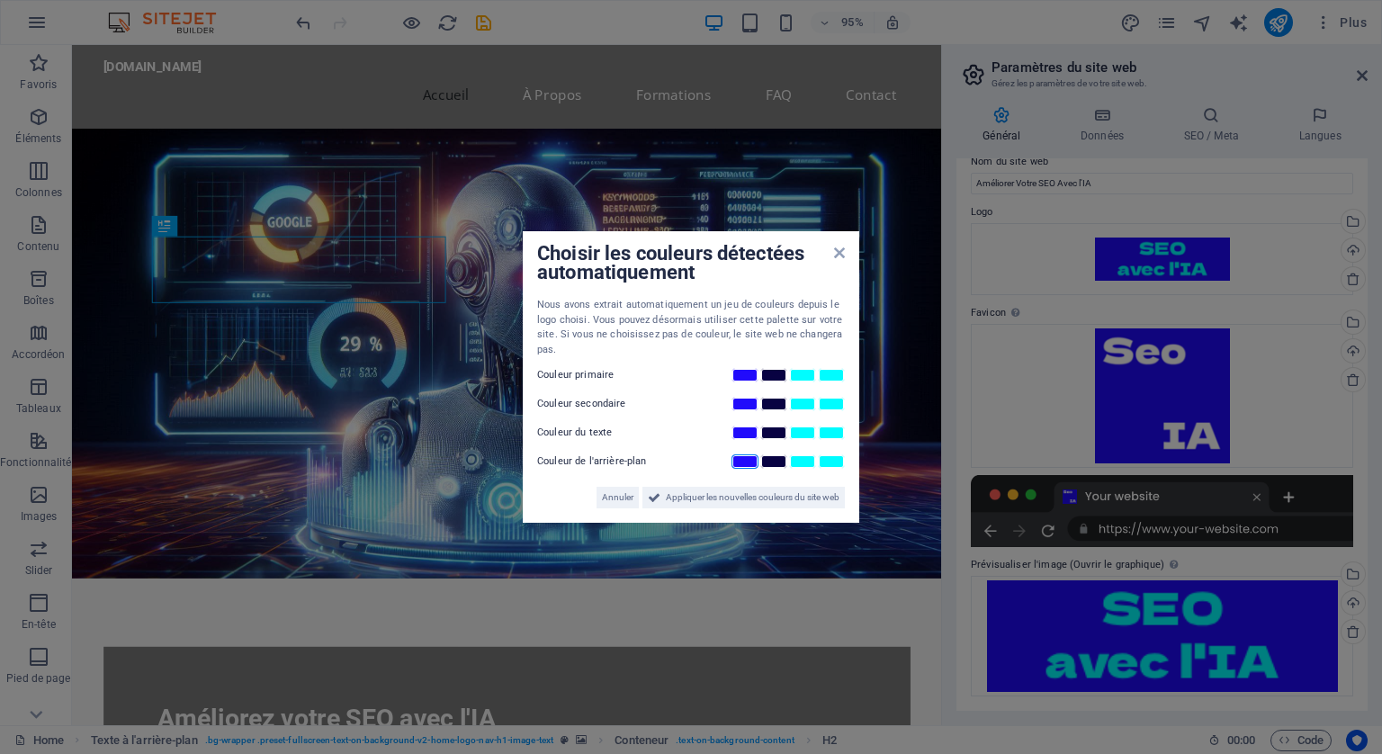
click at [749, 461] on link at bounding box center [744, 461] width 27 height 14
click at [753, 492] on span "Appliquer les nouvelles couleurs du site web" at bounding box center [753, 498] width 174 height 22
